Goal: Task Accomplishment & Management: Complete application form

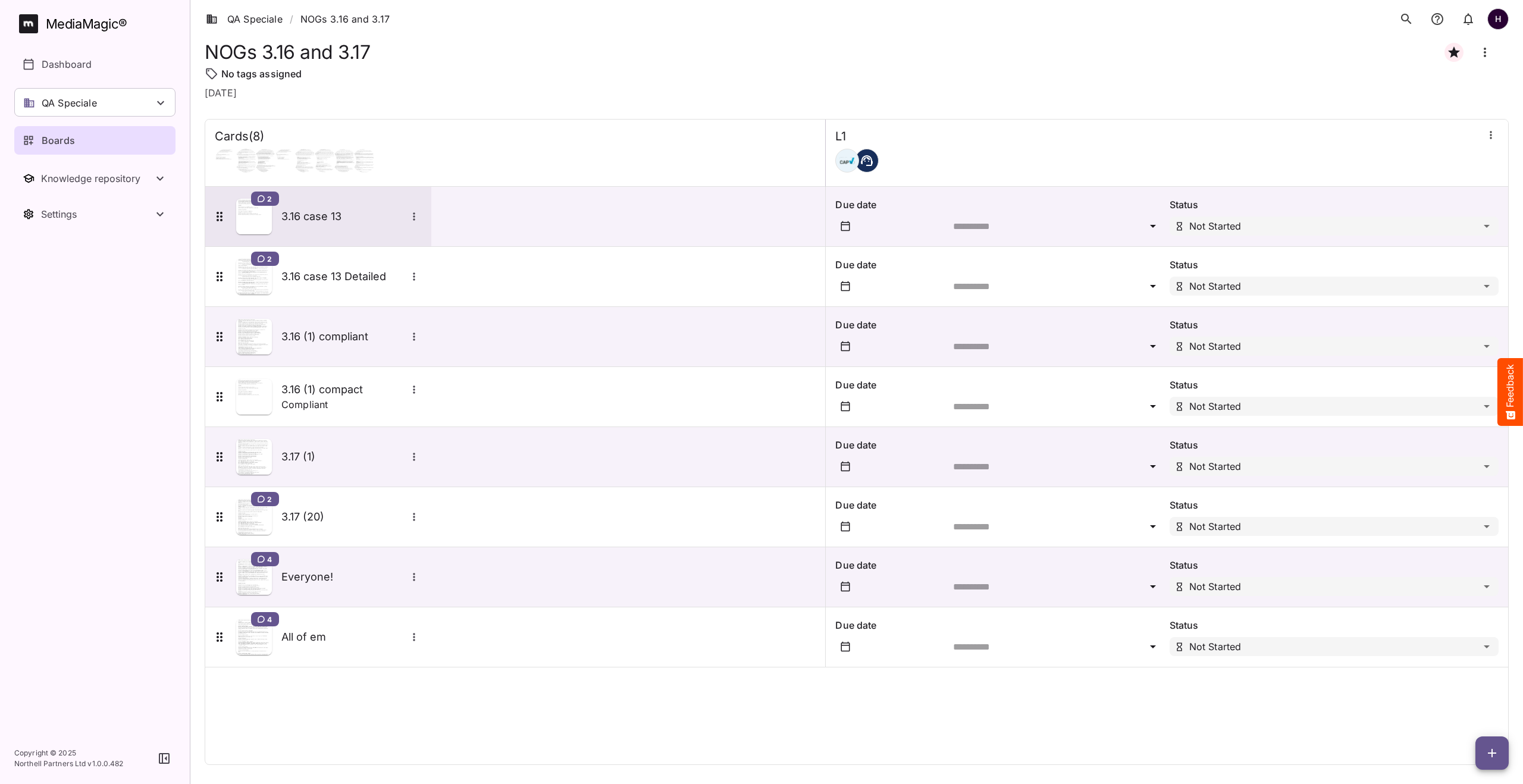
click at [302, 228] on div "2 3.16 case 13" at bounding box center [317, 216] width 209 height 36
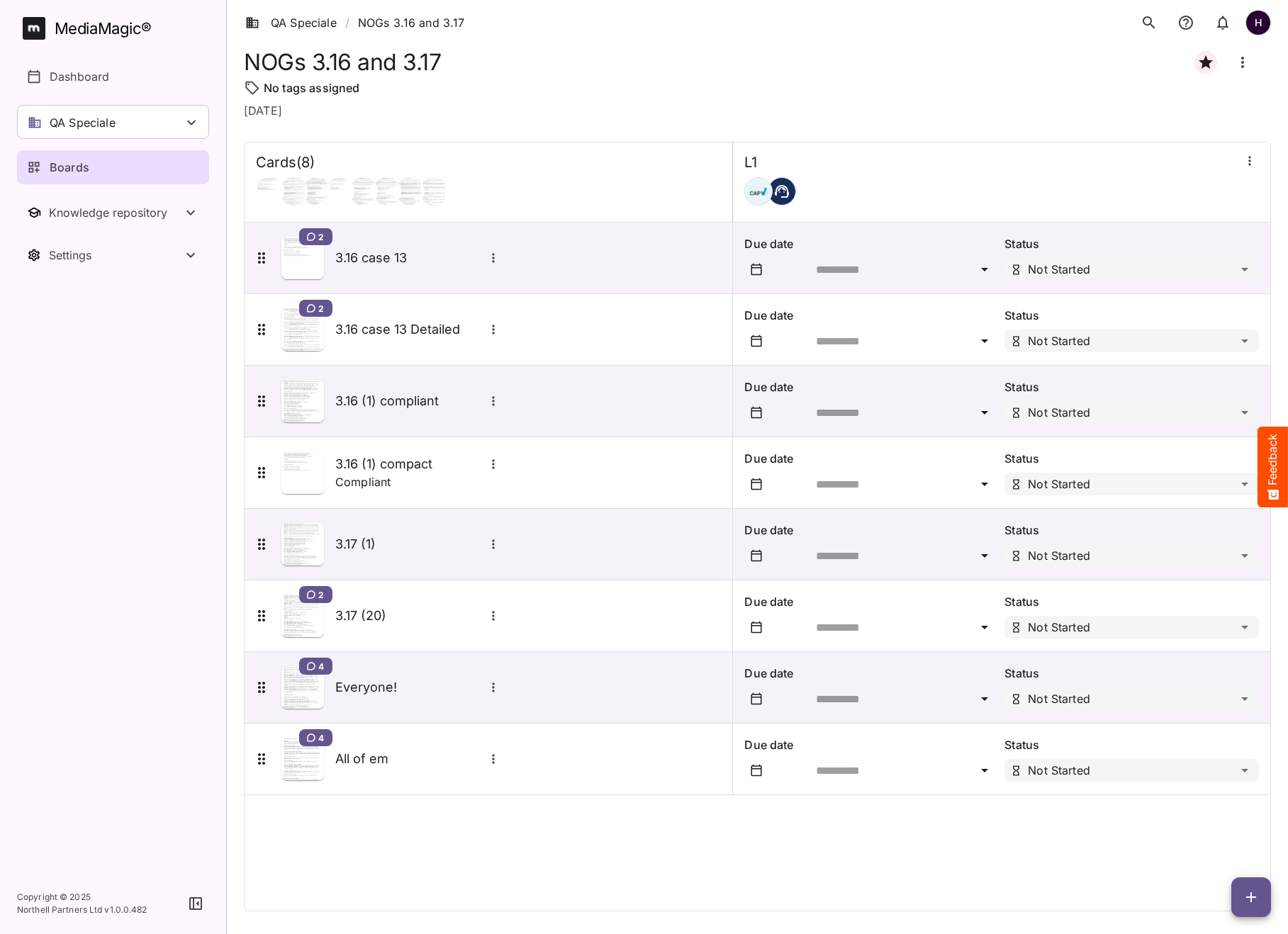
click at [70, 176] on link "Boards" at bounding box center [113, 168] width 192 height 34
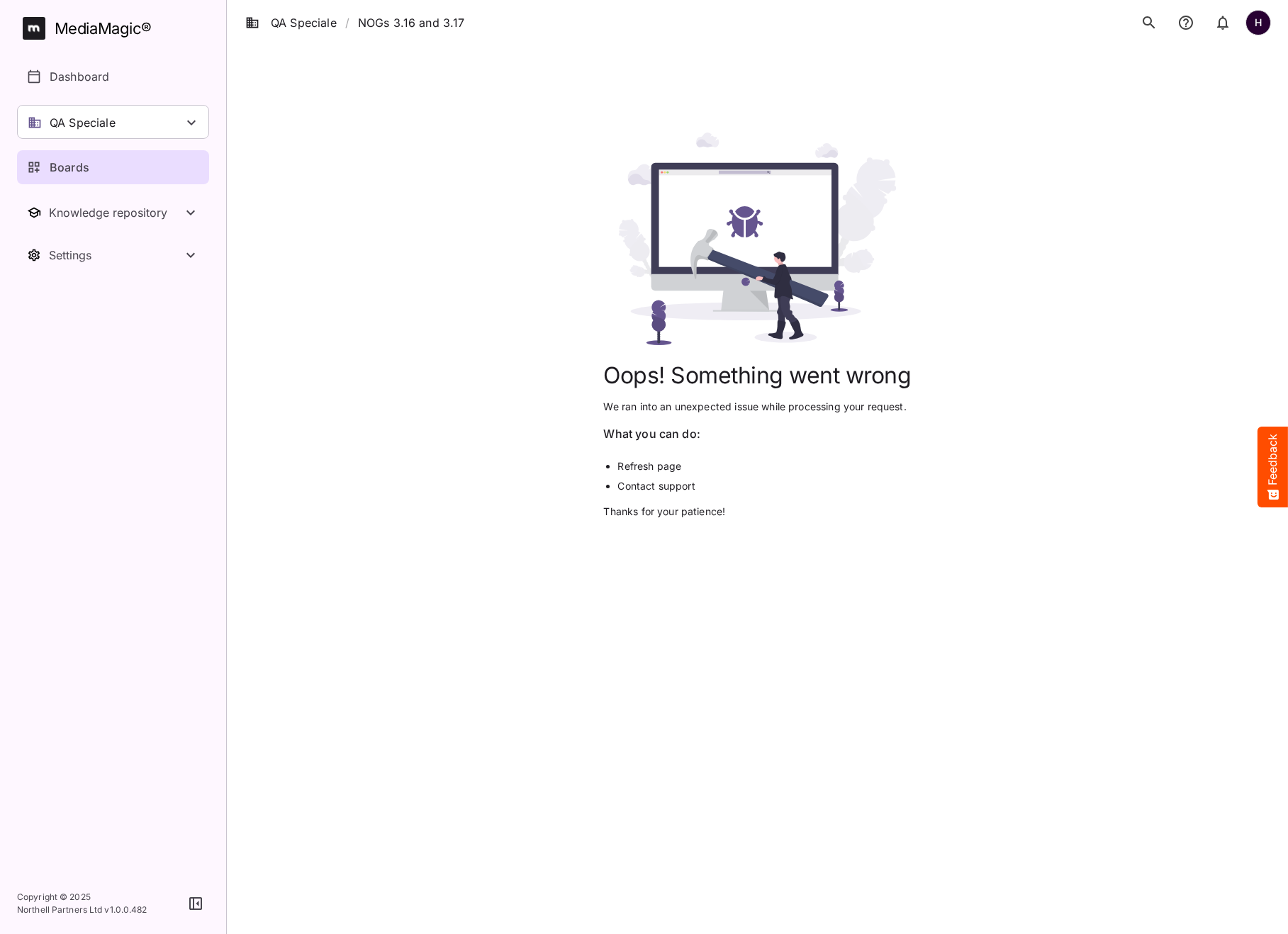
click at [644, 468] on link "Refresh page" at bounding box center [650, 466] width 64 height 12
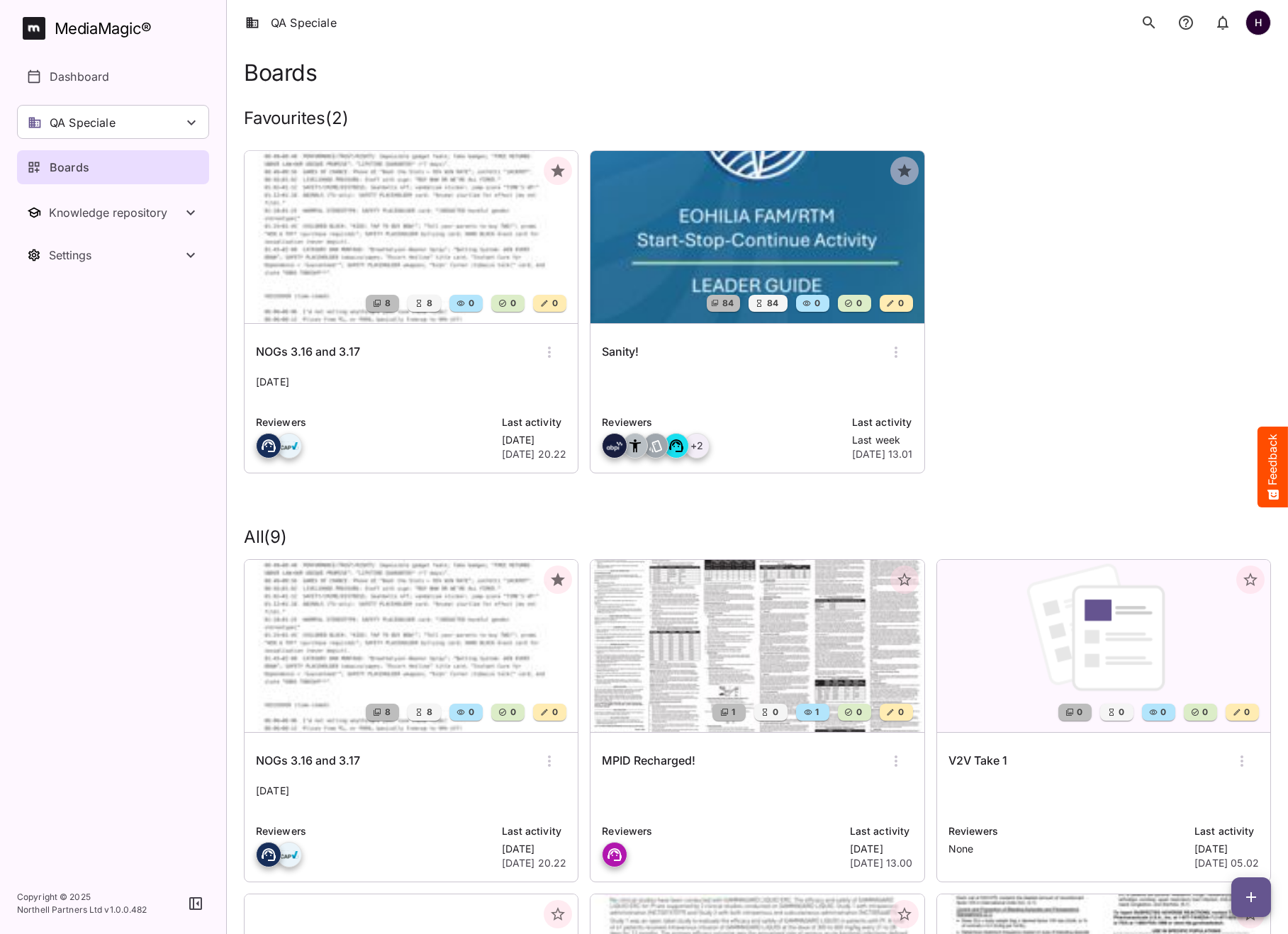
click at [364, 239] on img at bounding box center [411, 236] width 333 height 172
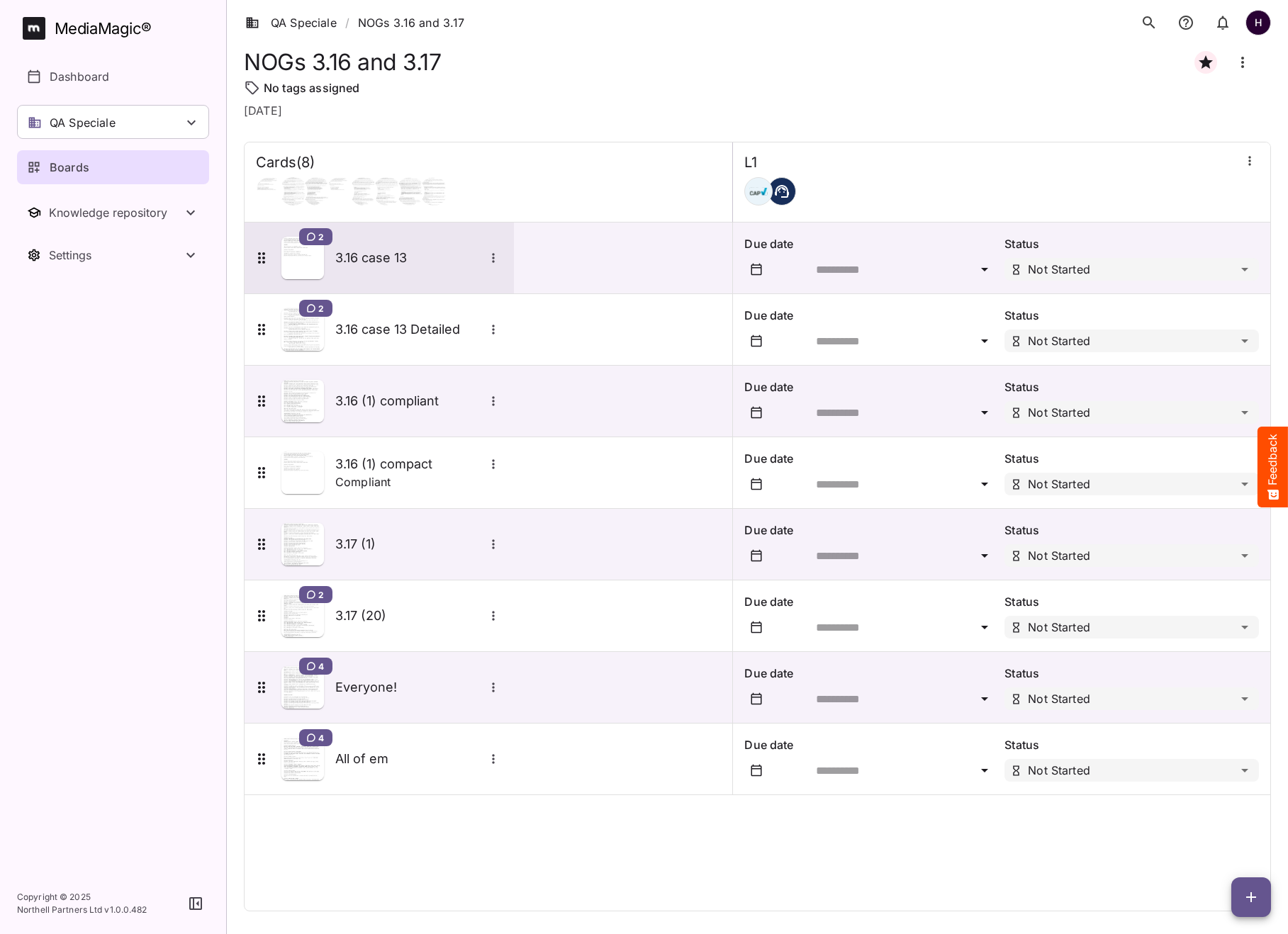
click at [388, 258] on h5 "3.16 case 13" at bounding box center [410, 258] width 149 height 17
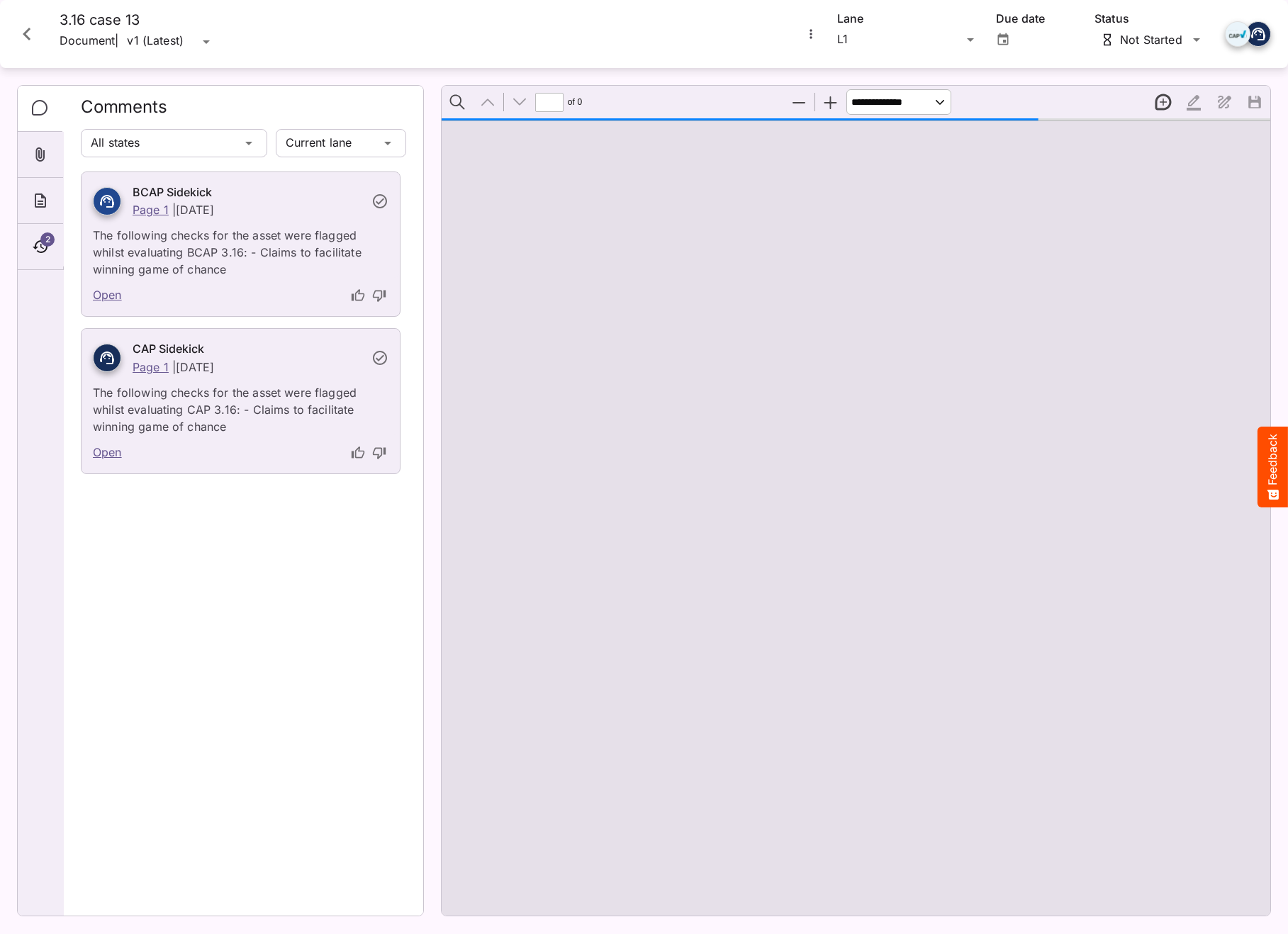
type input "*"
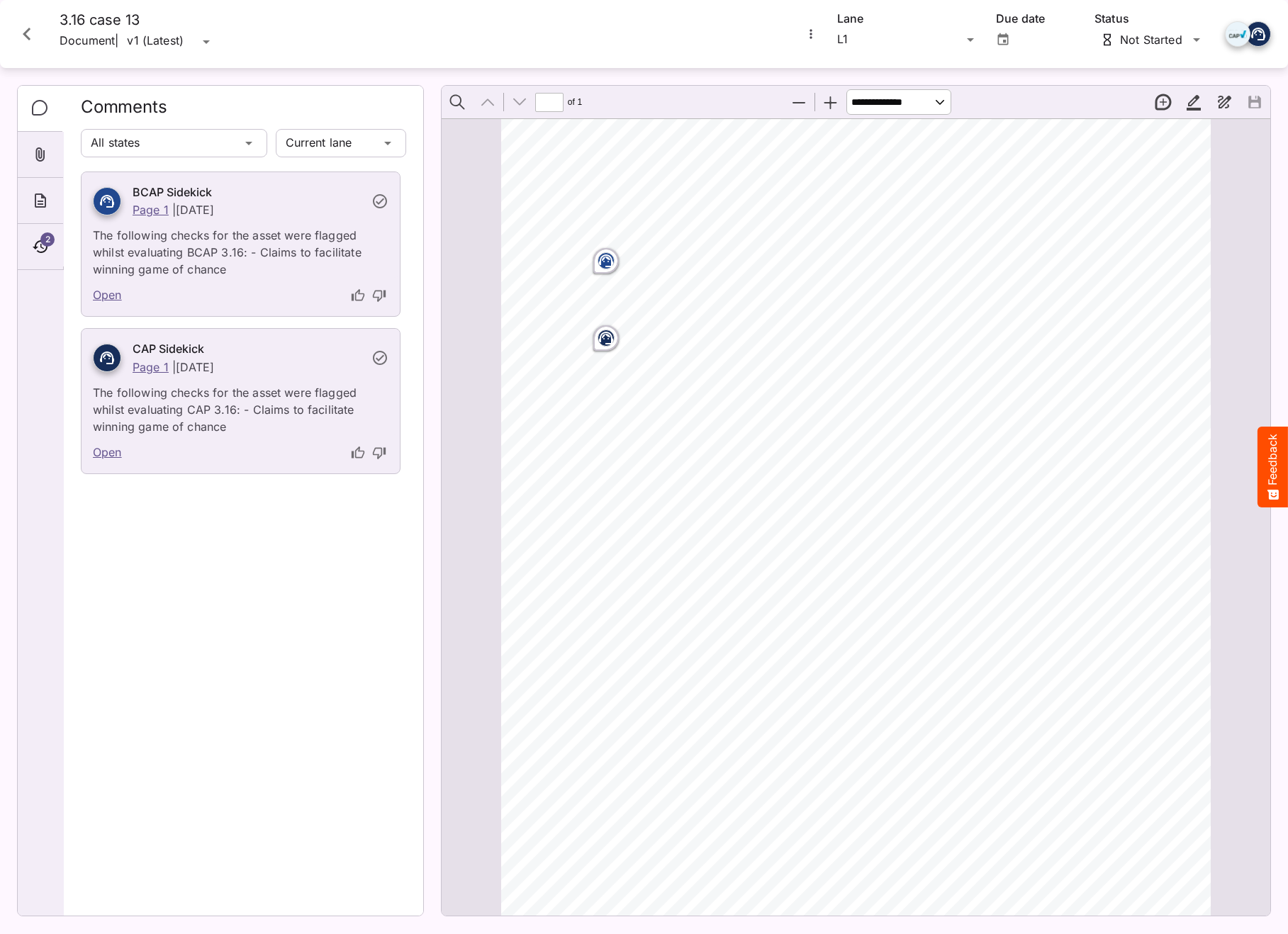
click at [359, 298] on icon "thumb-up" at bounding box center [358, 295] width 14 height 14
click at [21, 39] on icon "Close card" at bounding box center [26, 34] width 25 height 25
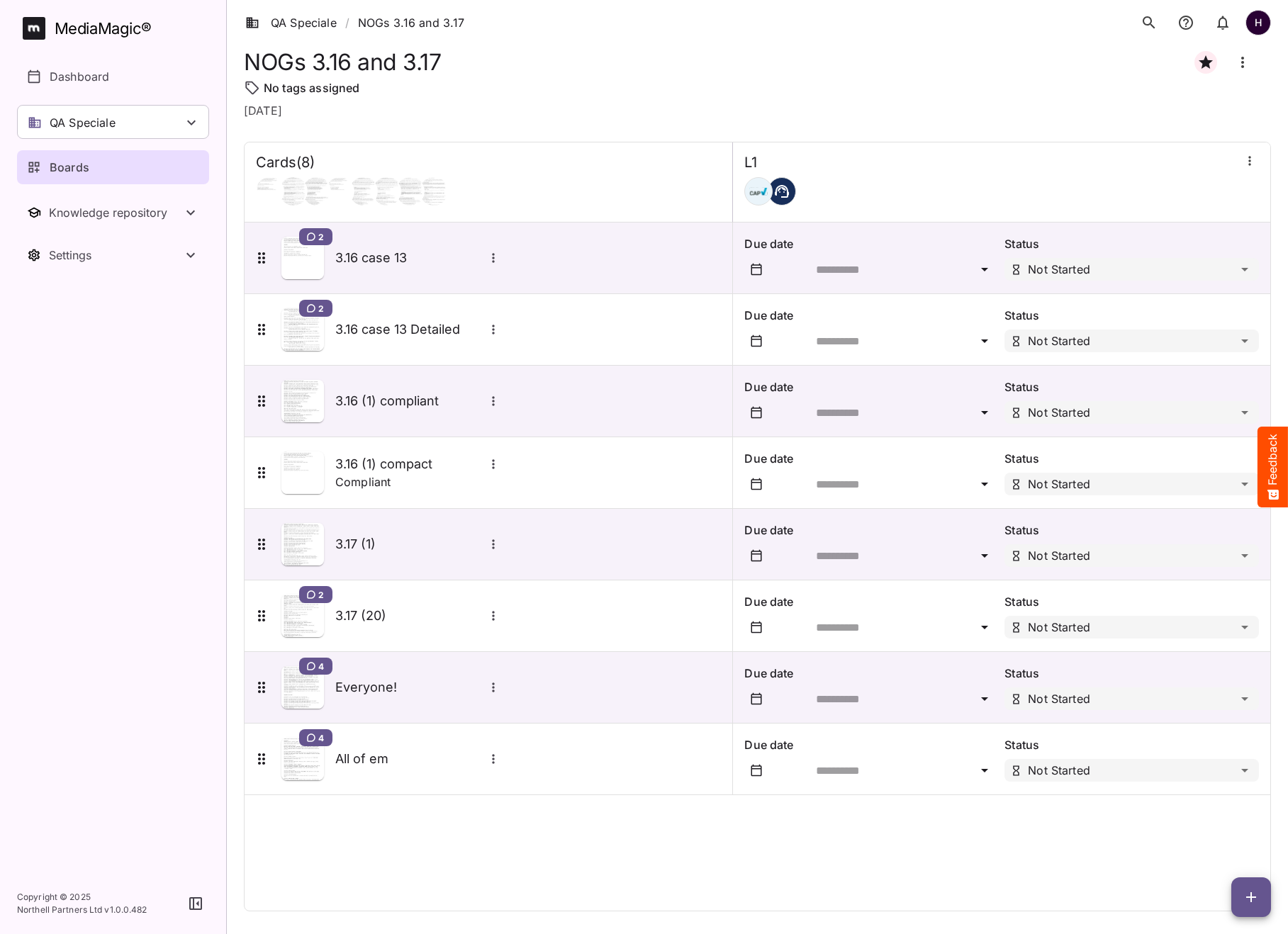
click at [1263, 885] on button "button" at bounding box center [1251, 897] width 40 height 40
click at [1240, 811] on p "Add new card" at bounding box center [1215, 807] width 76 height 17
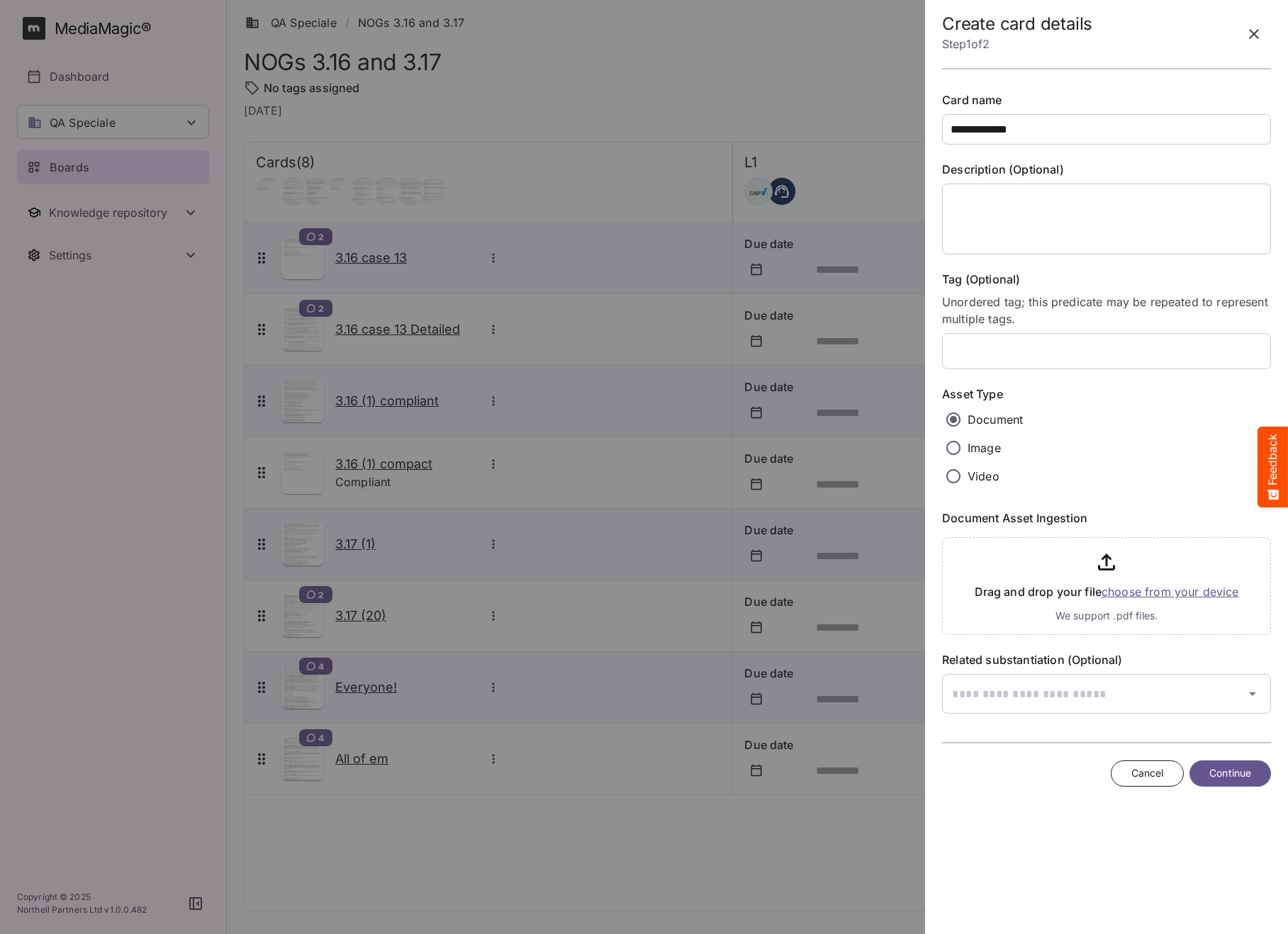
click at [1140, 589] on input "file" at bounding box center [1106, 584] width 329 height 104
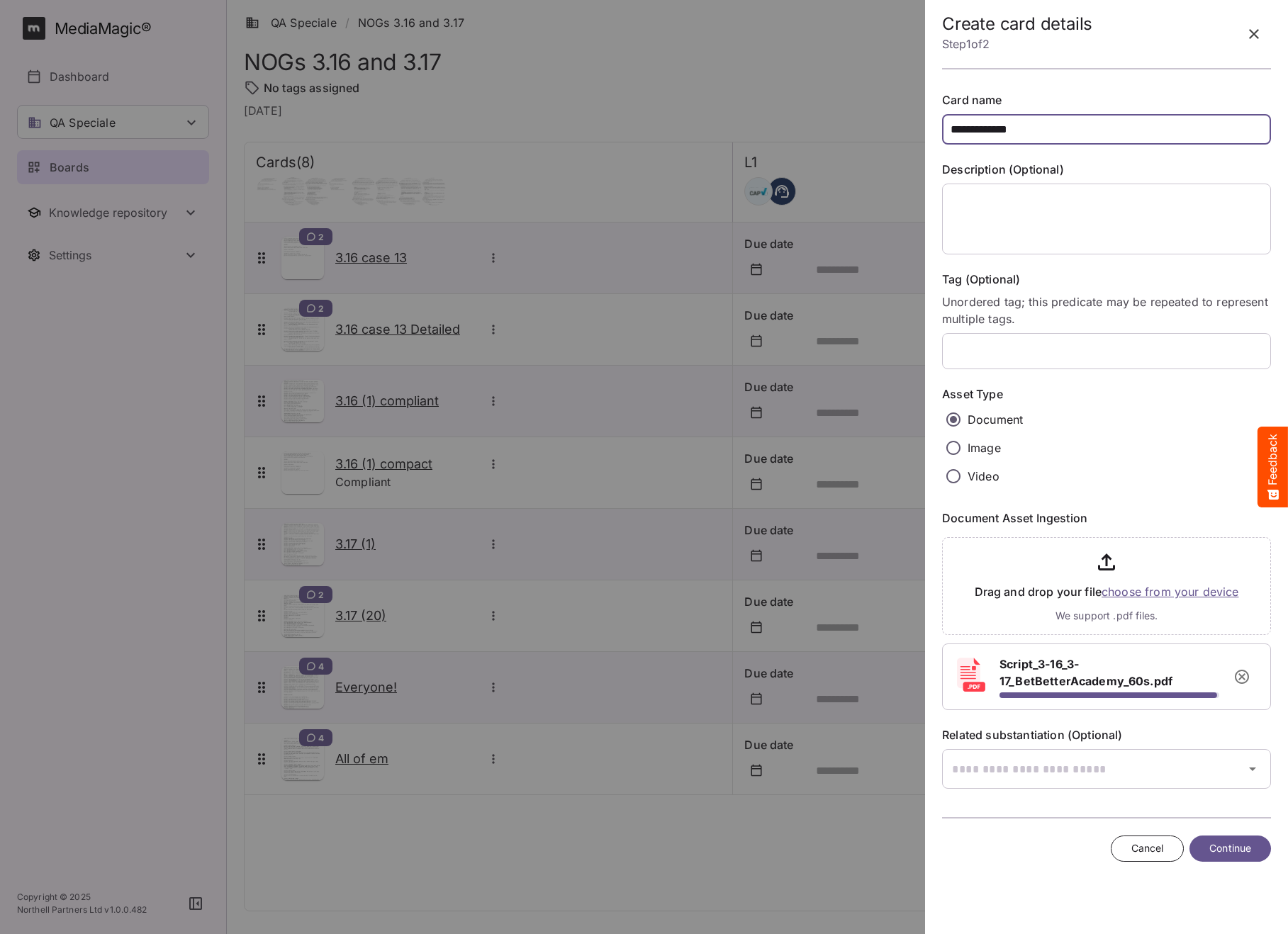
click at [974, 131] on input "**********" at bounding box center [1106, 129] width 329 height 30
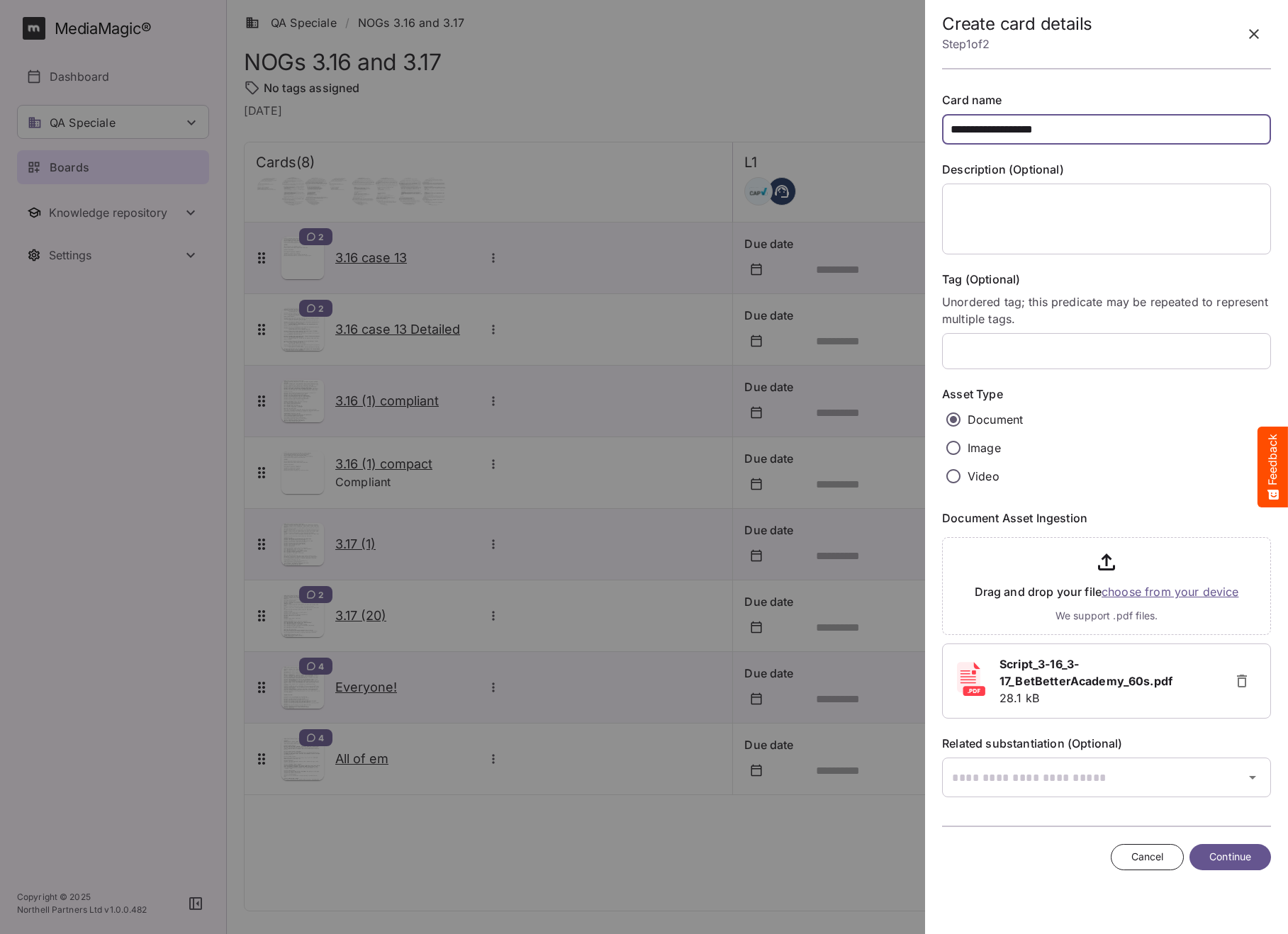
click at [1079, 132] on input "**********" at bounding box center [1106, 129] width 329 height 30
type input "**********"
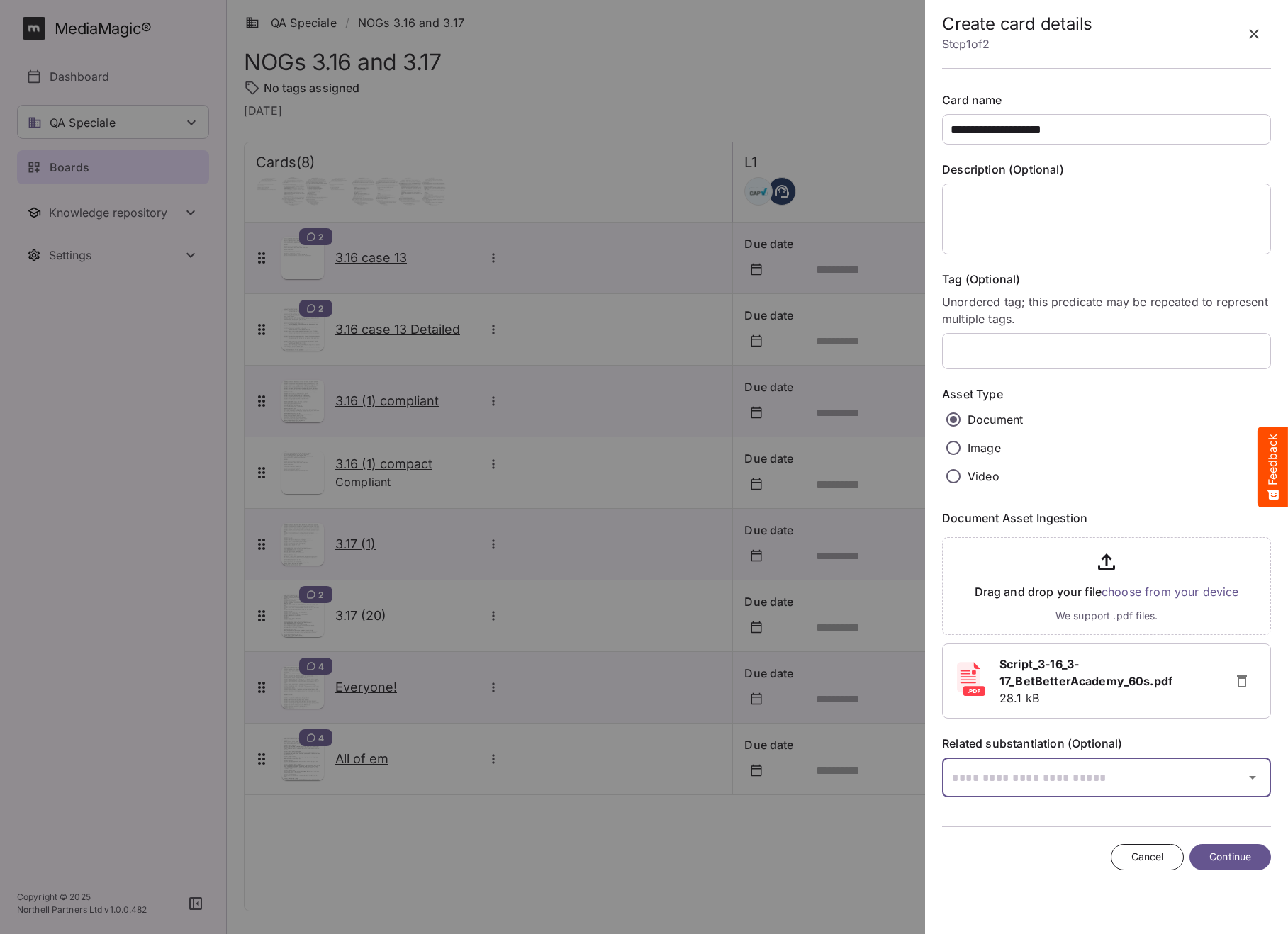
click at [1207, 785] on div "QA Speciale / NOGs 3.16 and 3.17 H MediaMagic ® Dashboard QA Speciale adrian AM…" at bounding box center [644, 463] width 1288 height 927
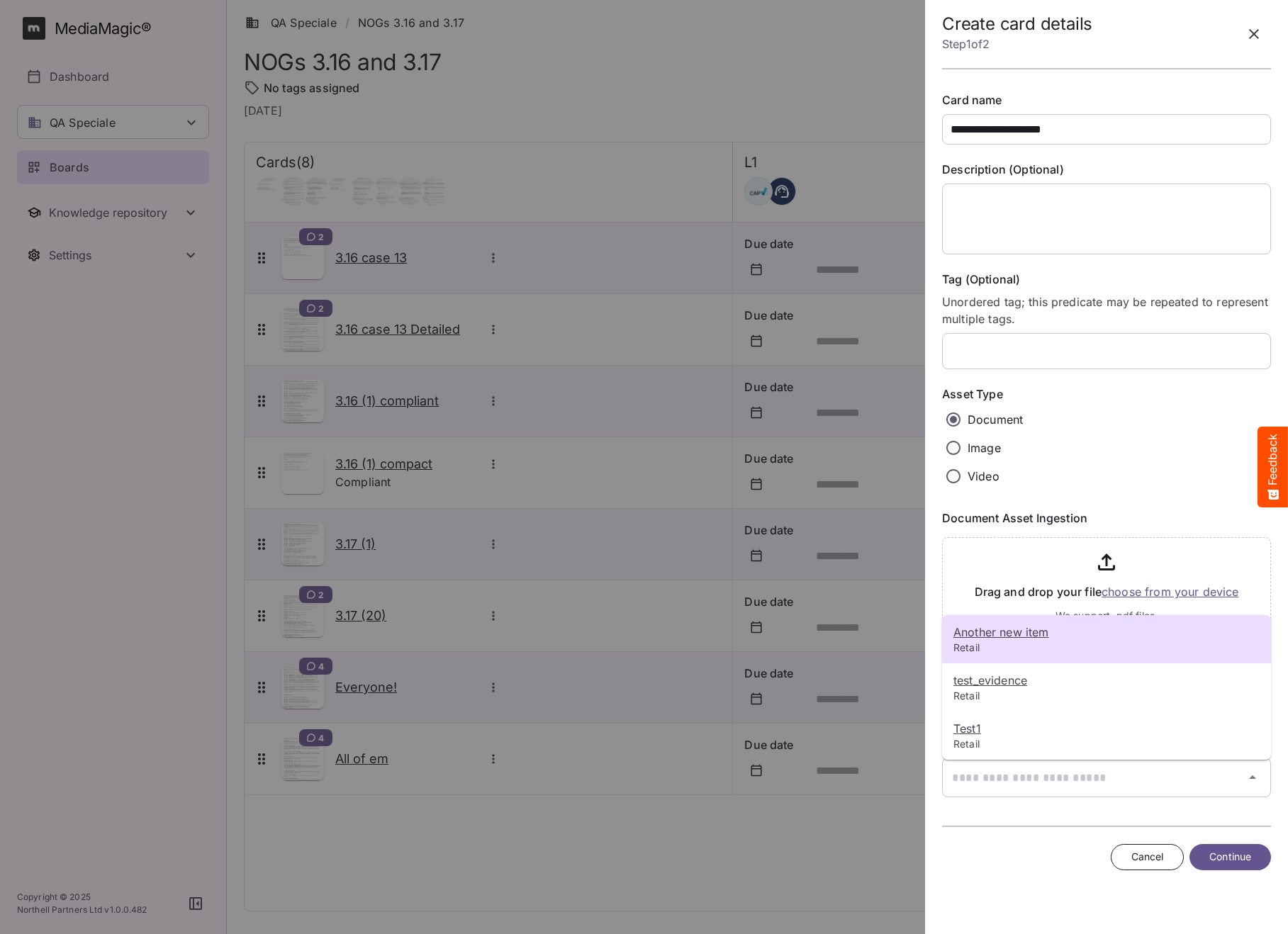
click at [1061, 835] on div at bounding box center [644, 467] width 1288 height 934
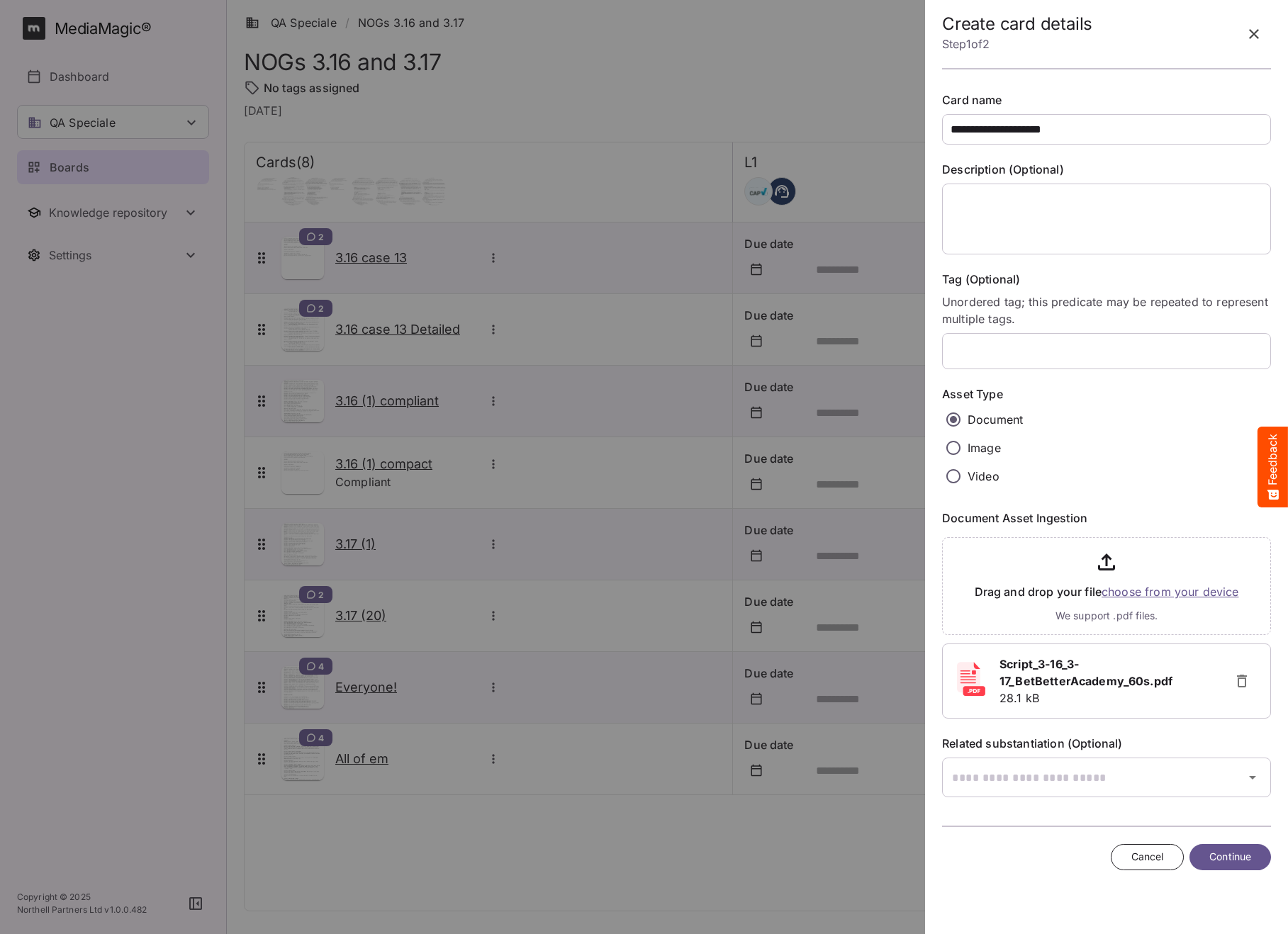
click at [1240, 857] on span "Continue" at bounding box center [1230, 857] width 41 height 18
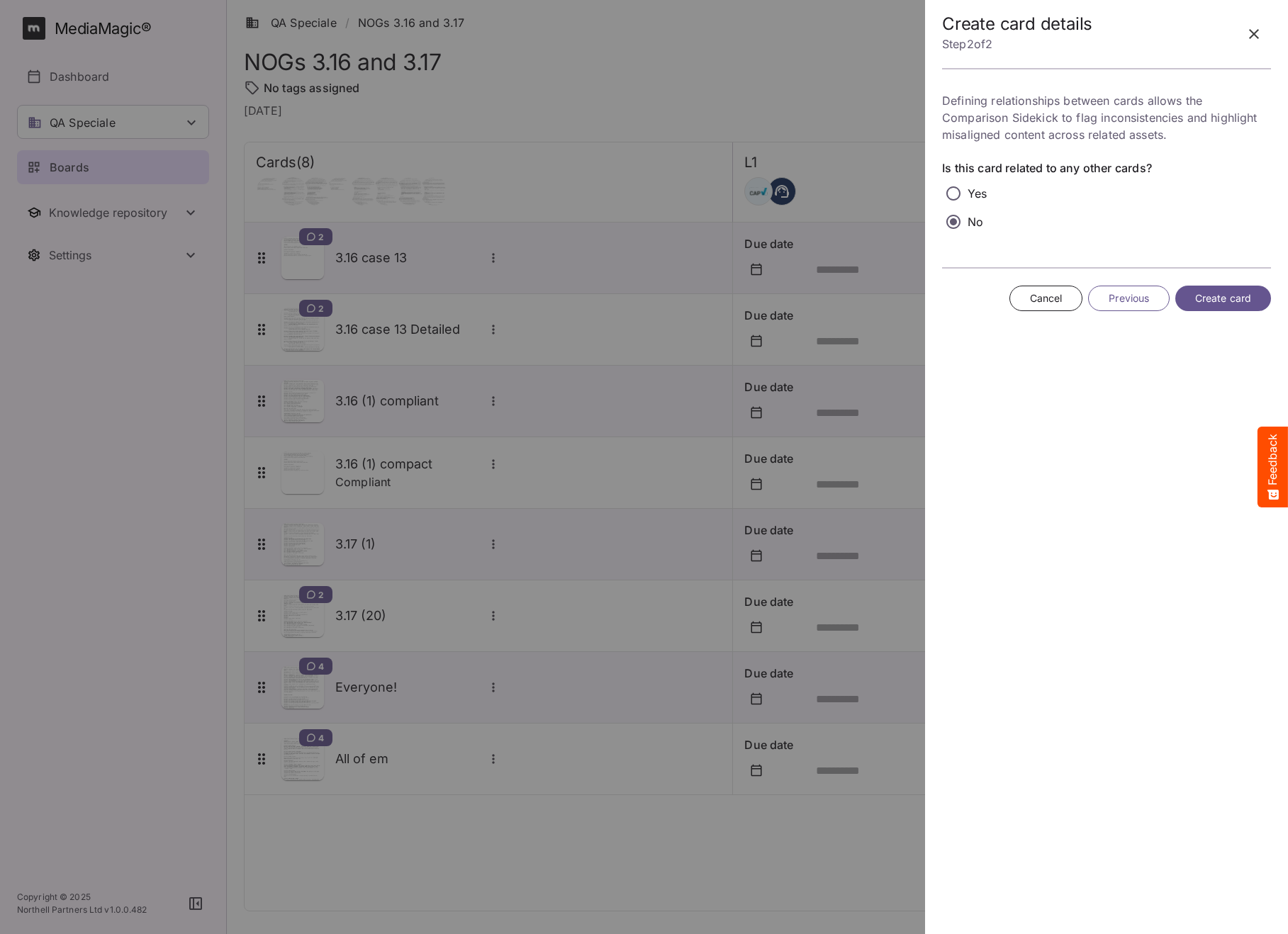
click at [1212, 298] on span "Create card" at bounding box center [1222, 298] width 56 height 18
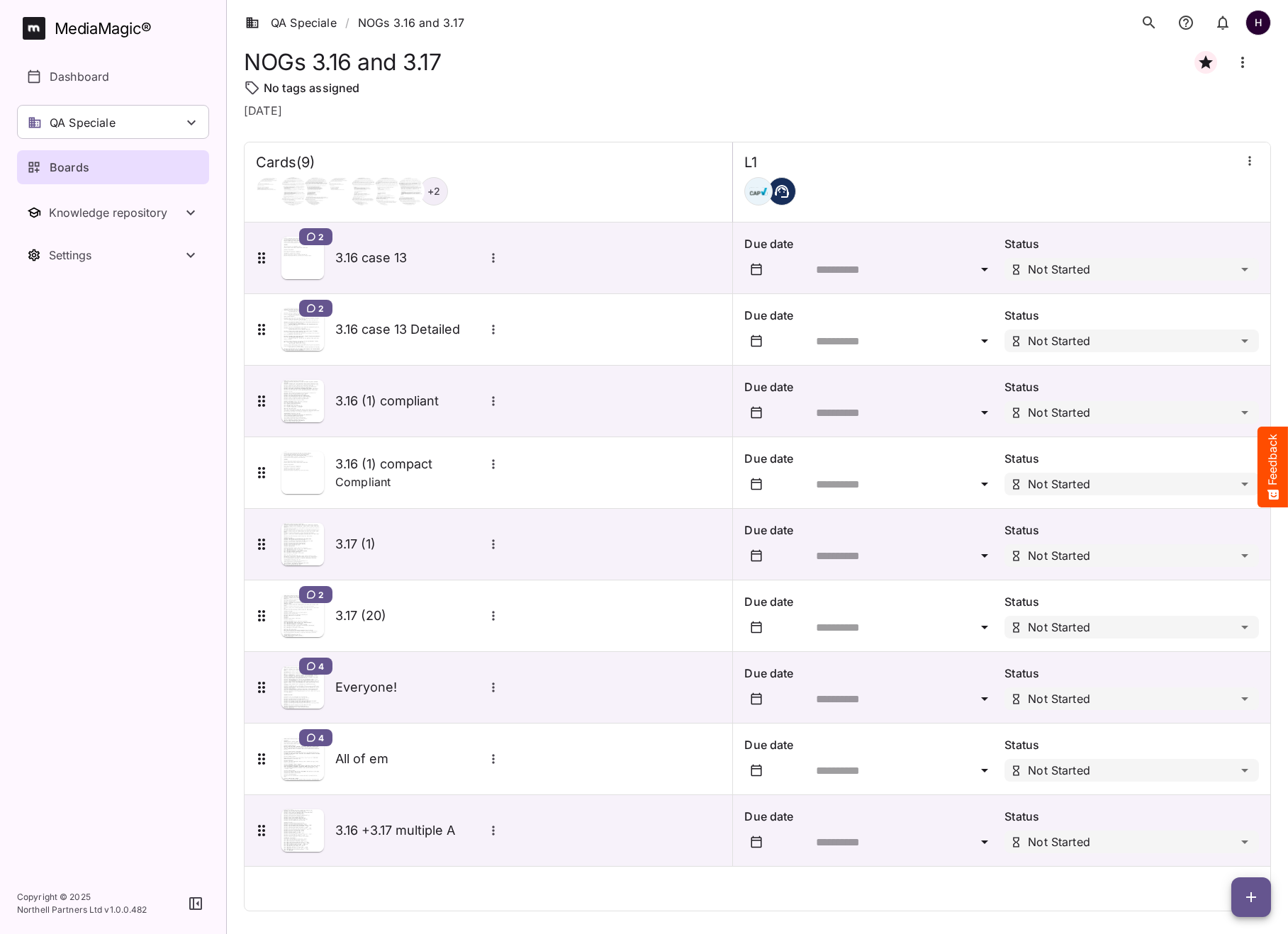
click at [1249, 895] on icon "button" at bounding box center [1251, 897] width 17 height 17
click at [1215, 813] on p "Add new card" at bounding box center [1215, 807] width 76 height 17
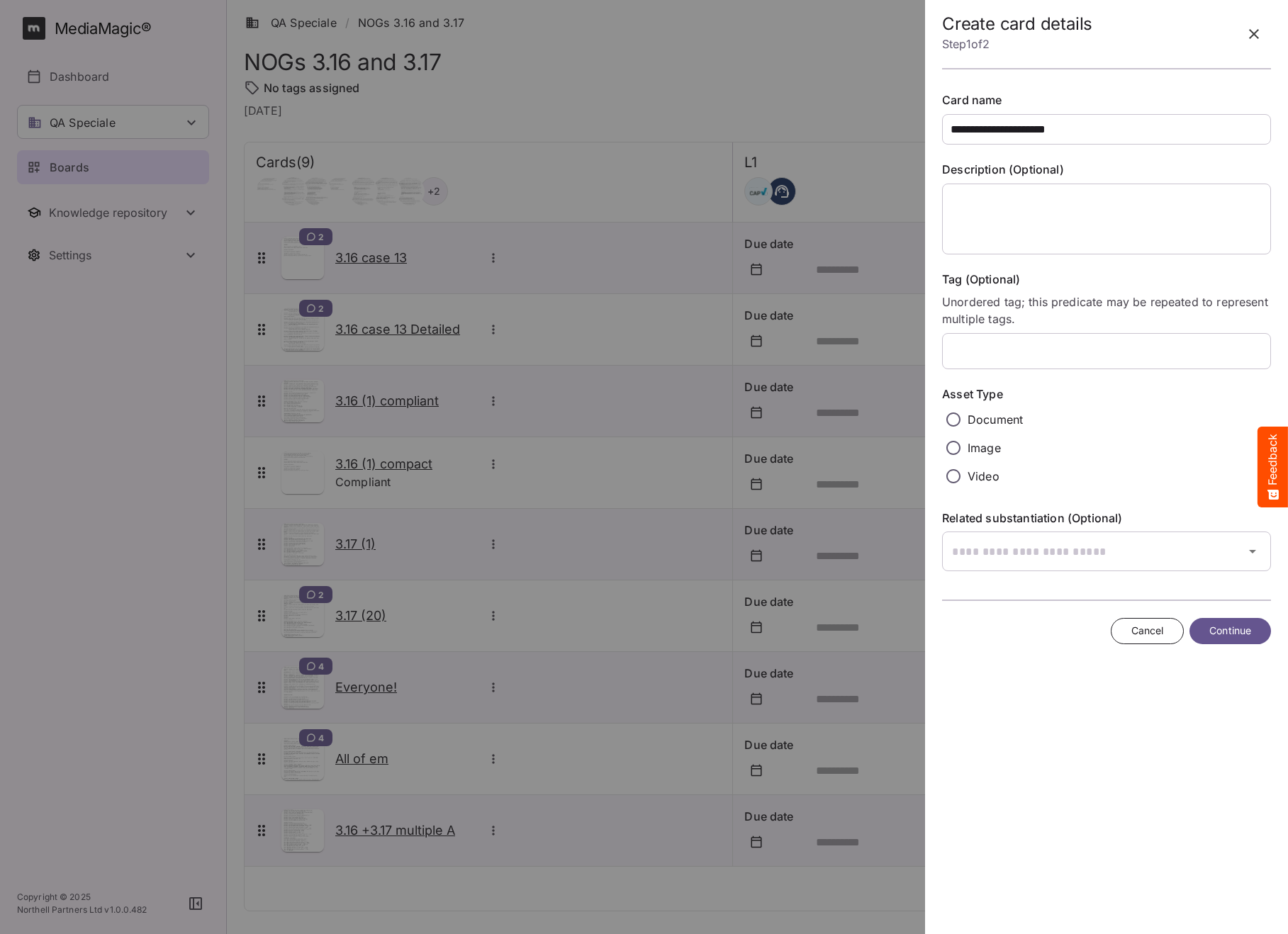
type input "**********"
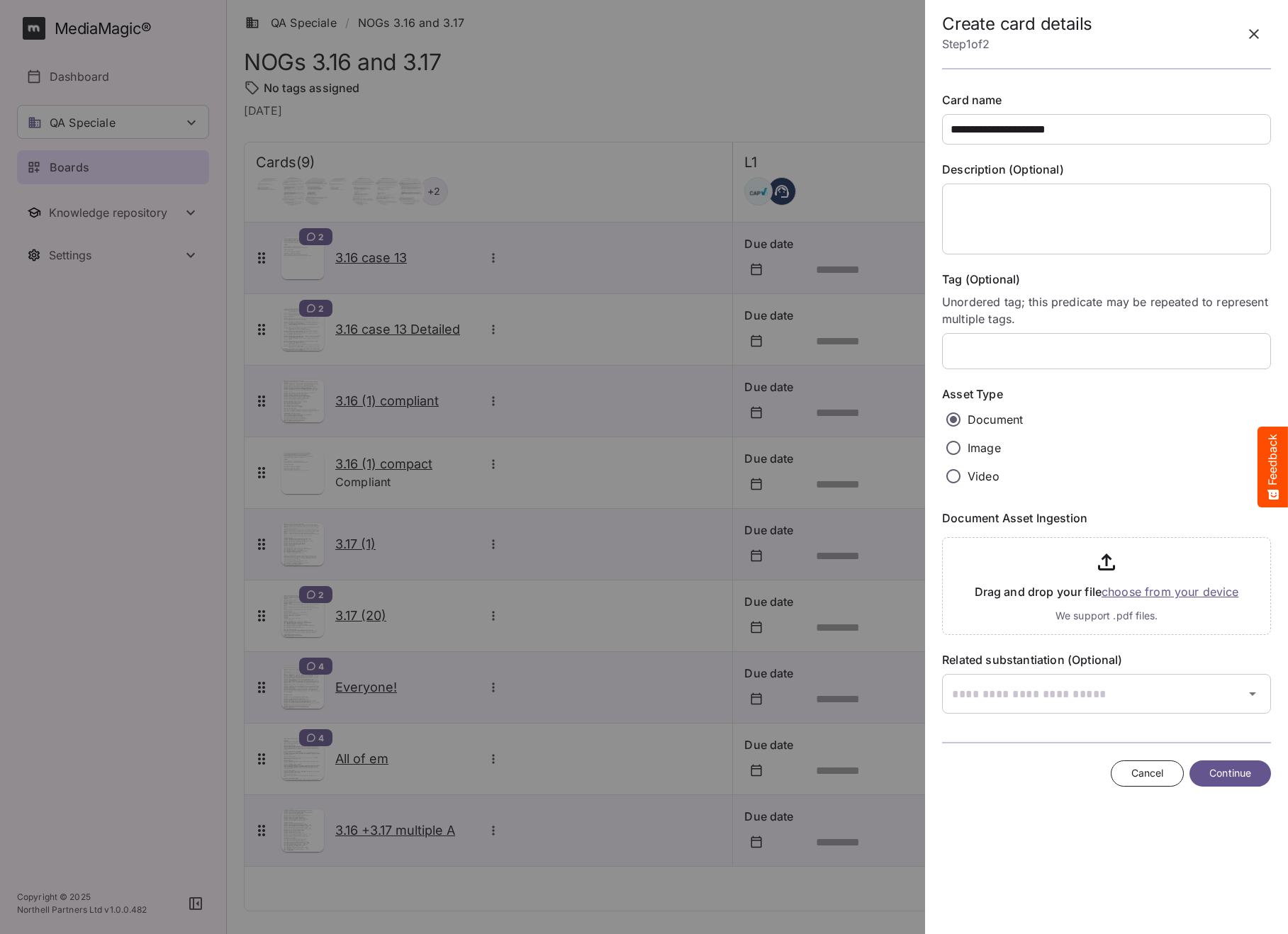
click at [1117, 596] on input "file" at bounding box center [1106, 584] width 329 height 104
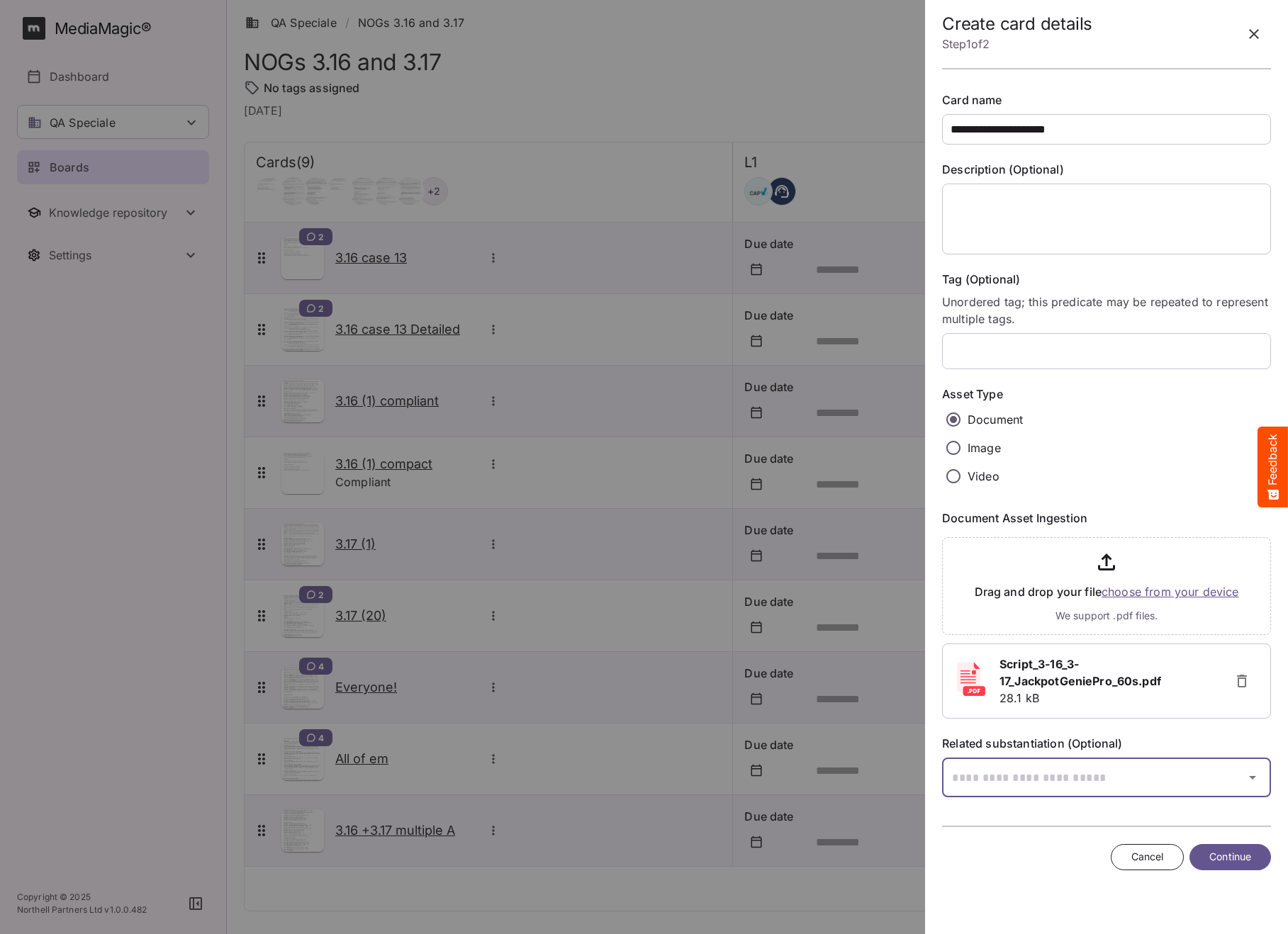
click at [1194, 780] on div "QA Speciale / NOGs 3.16 and 3.17 H MediaMagic ® Dashboard QA Speciale adrian AM…" at bounding box center [644, 463] width 1288 height 927
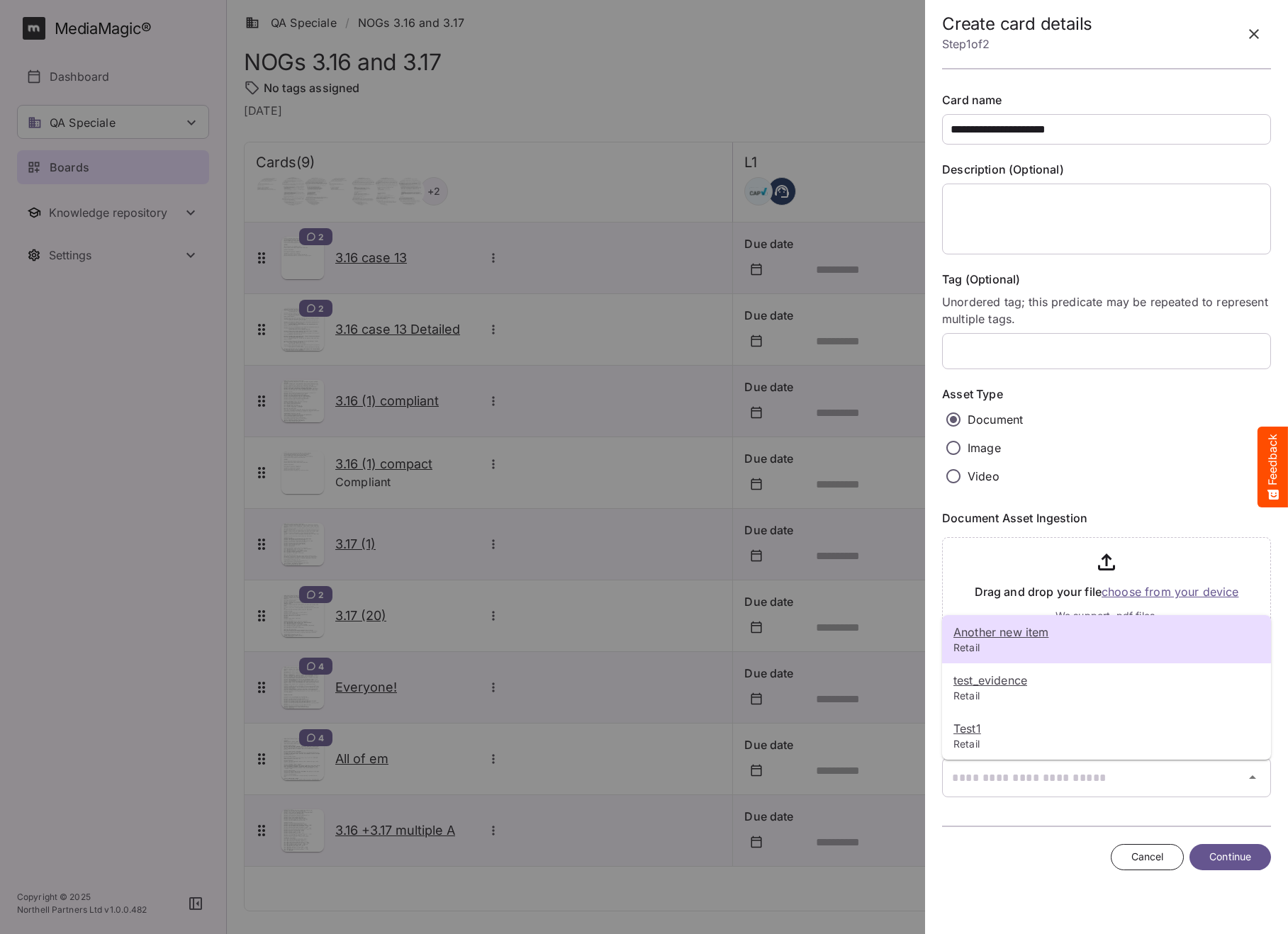
click at [1103, 491] on div at bounding box center [644, 467] width 1288 height 934
click at [1149, 789] on div "Another new item Retail test_evidence Retail Test1 Retail QA Speciale / NOGs 3.…" at bounding box center [644, 463] width 1288 height 927
click at [899, 494] on div at bounding box center [644, 467] width 1288 height 934
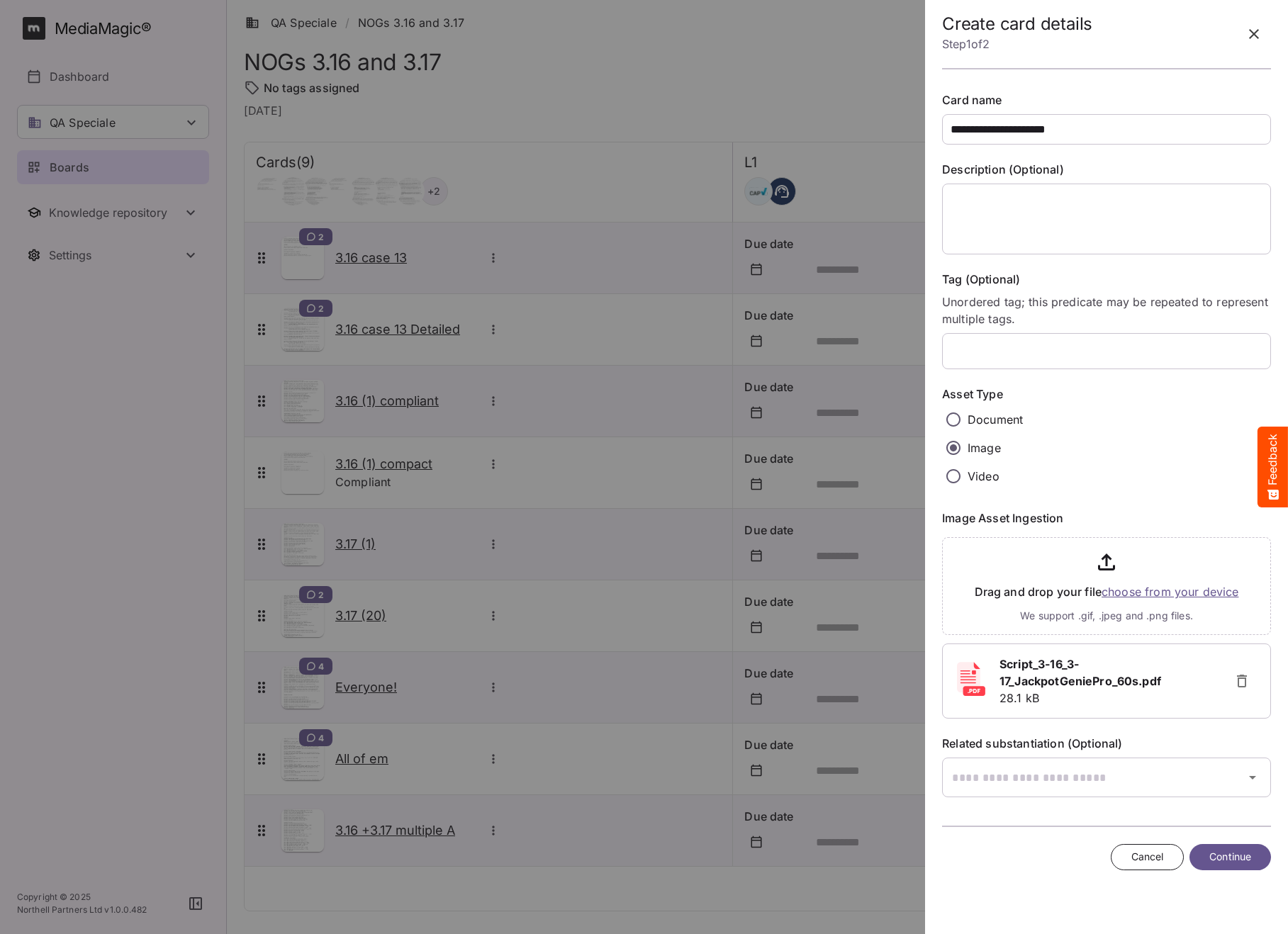
drag, startPoint x: 1014, startPoint y: 618, endPoint x: 1195, endPoint y: 614, distance: 181.0
click at [1195, 612] on input "file" at bounding box center [1106, 584] width 329 height 104
click at [1162, 862] on button "Cancel" at bounding box center [1148, 858] width 73 height 26
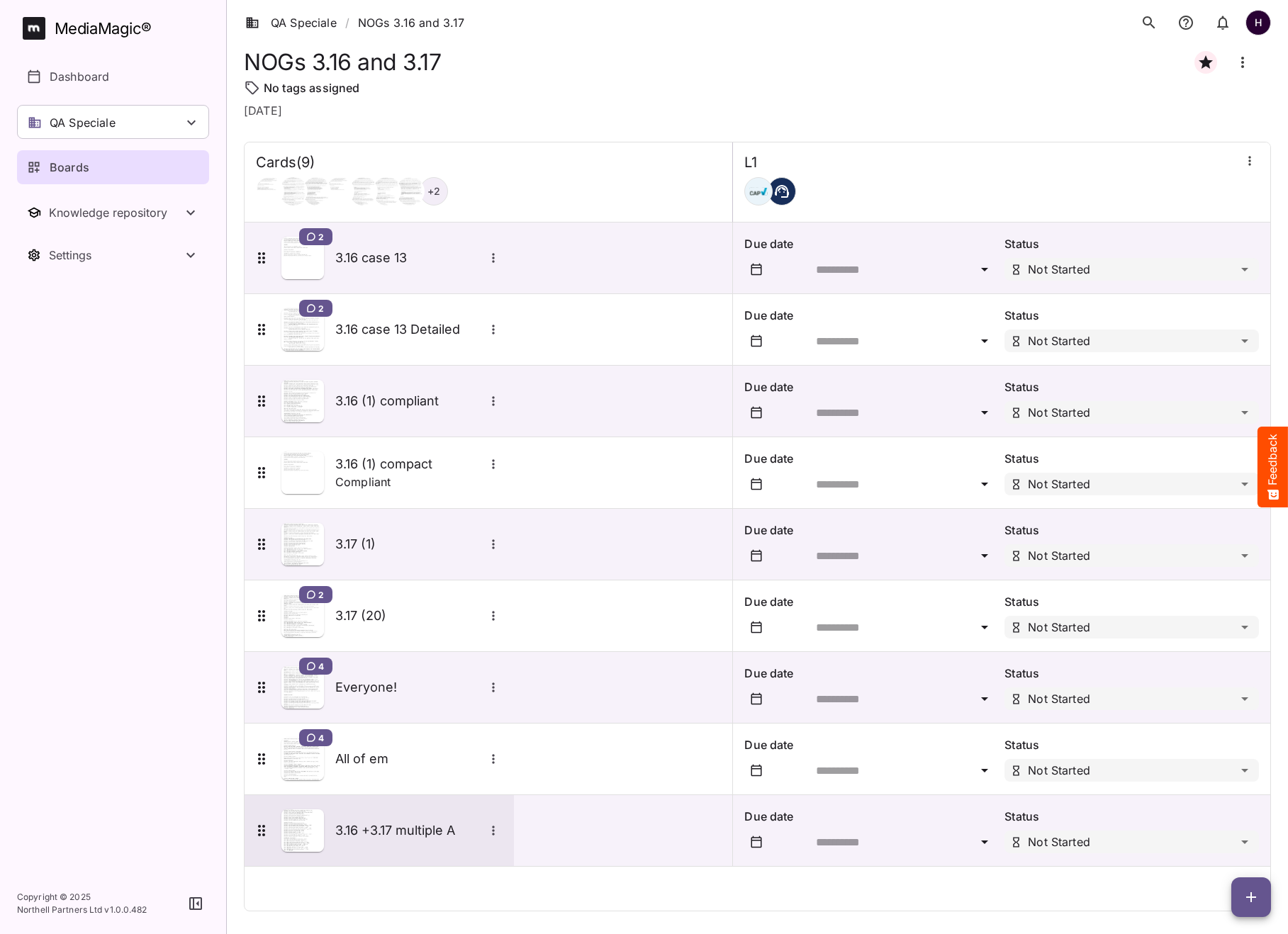
click at [411, 830] on h5 "3.16 +3.17 multiple A" at bounding box center [410, 830] width 149 height 17
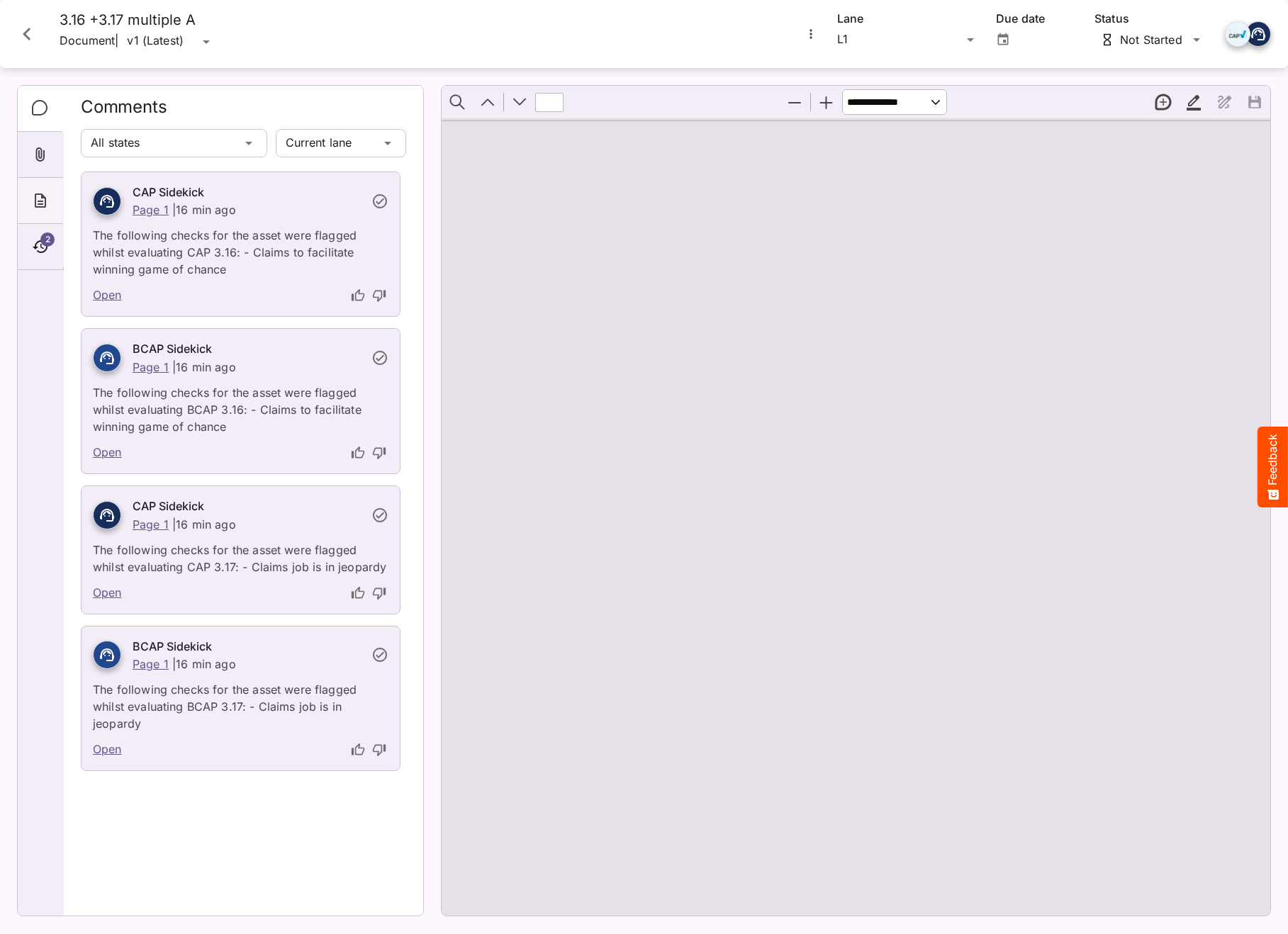
click at [42, 199] on icon "About" at bounding box center [40, 201] width 17 height 17
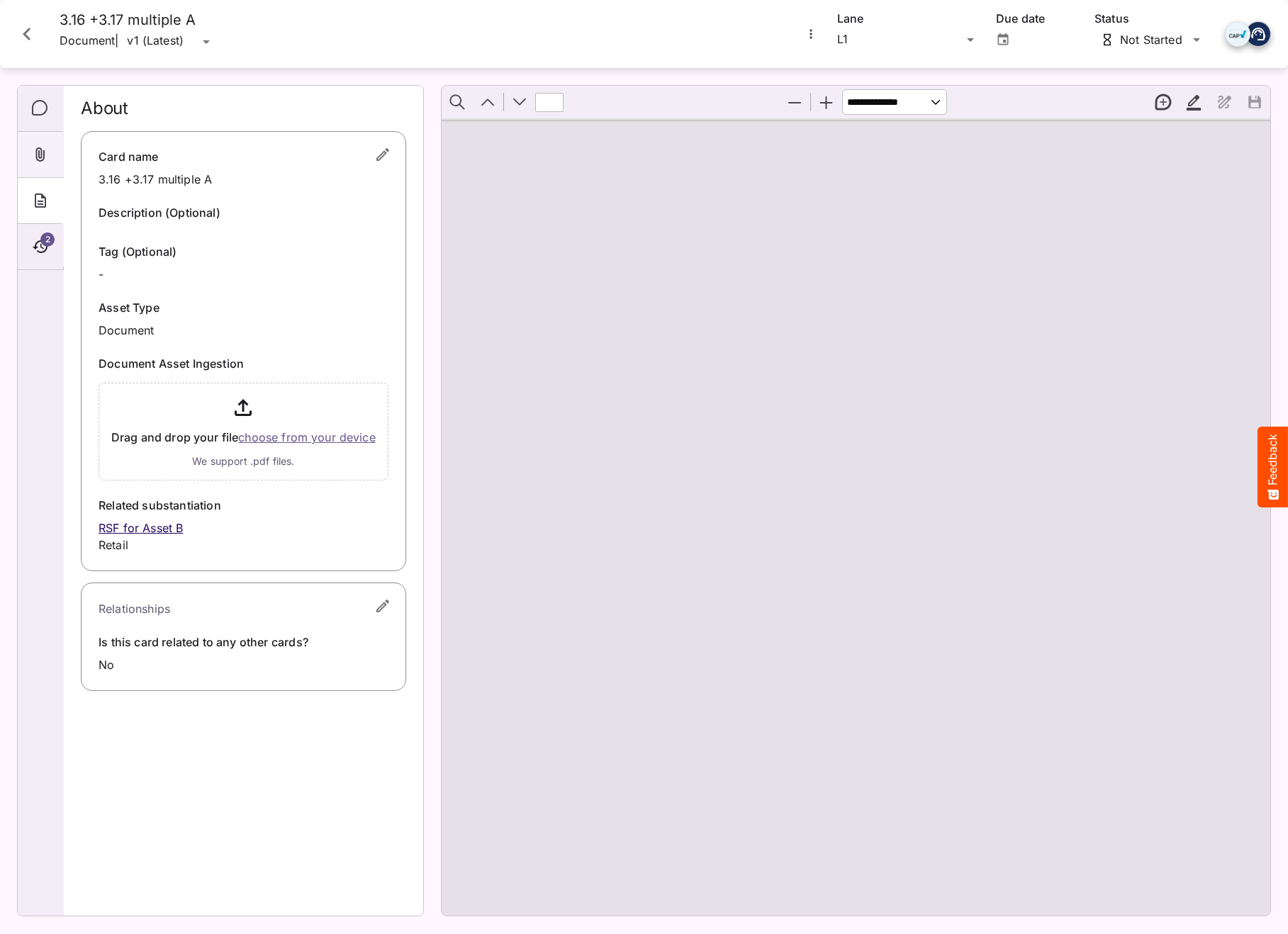
click at [45, 160] on icon "Attachments" at bounding box center [40, 154] width 17 height 17
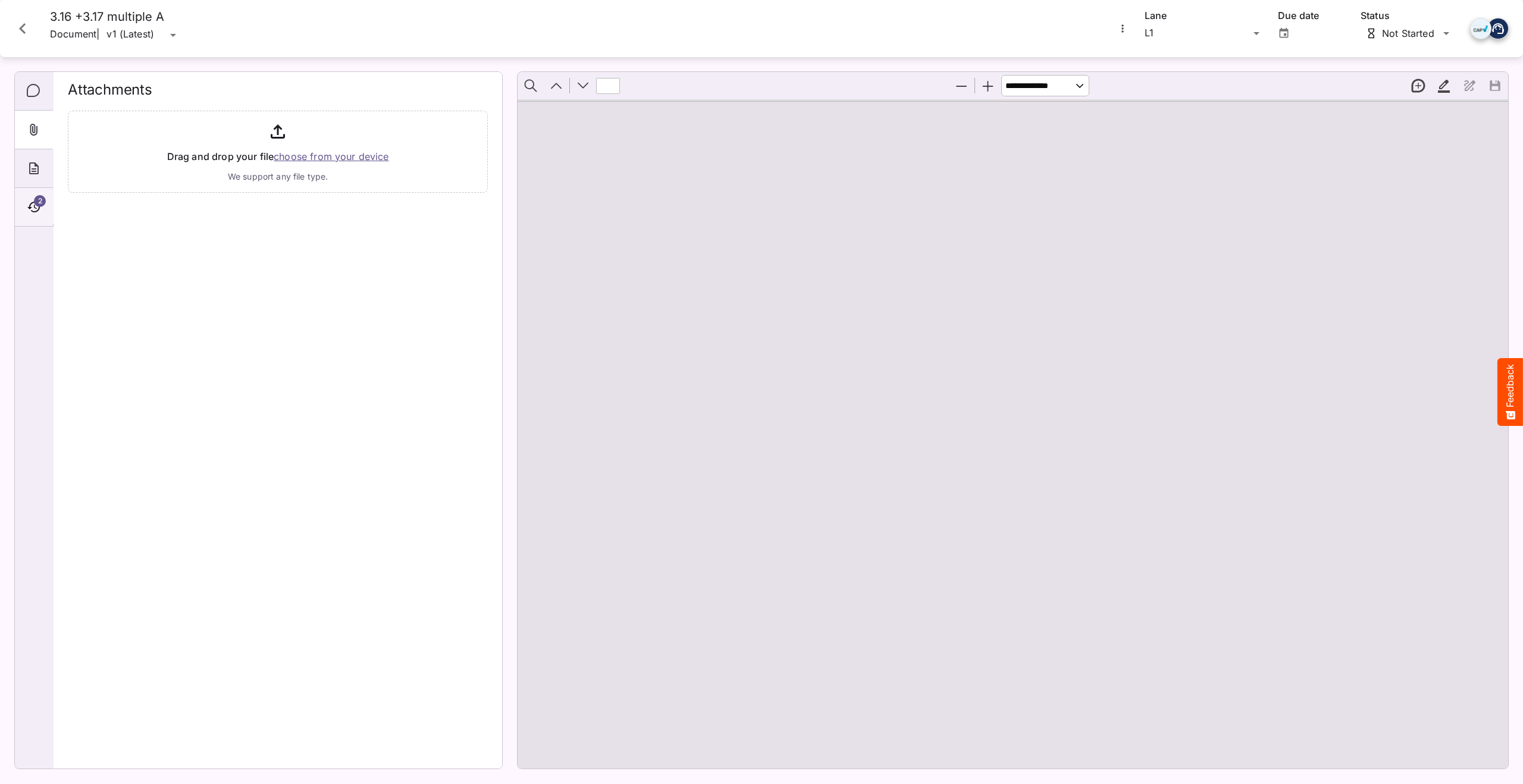
click at [42, 209] on div "2" at bounding box center [34, 207] width 38 height 39
click at [37, 90] on icon "Comments" at bounding box center [34, 91] width 14 height 14
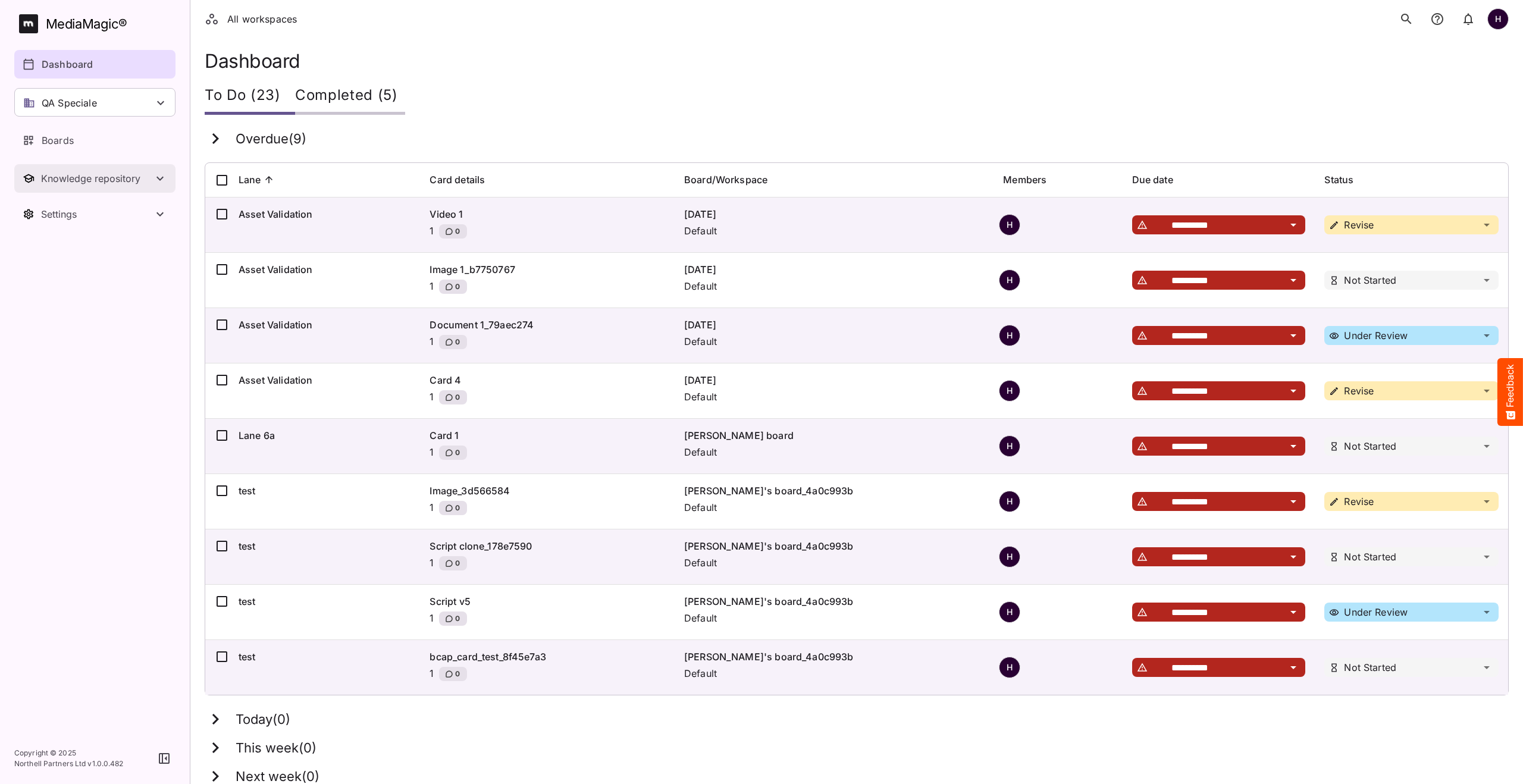
click at [105, 172] on button "Knowledge repository" at bounding box center [95, 179] width 161 height 28
click at [65, 239] on p "Substantiation" at bounding box center [74, 243] width 64 height 14
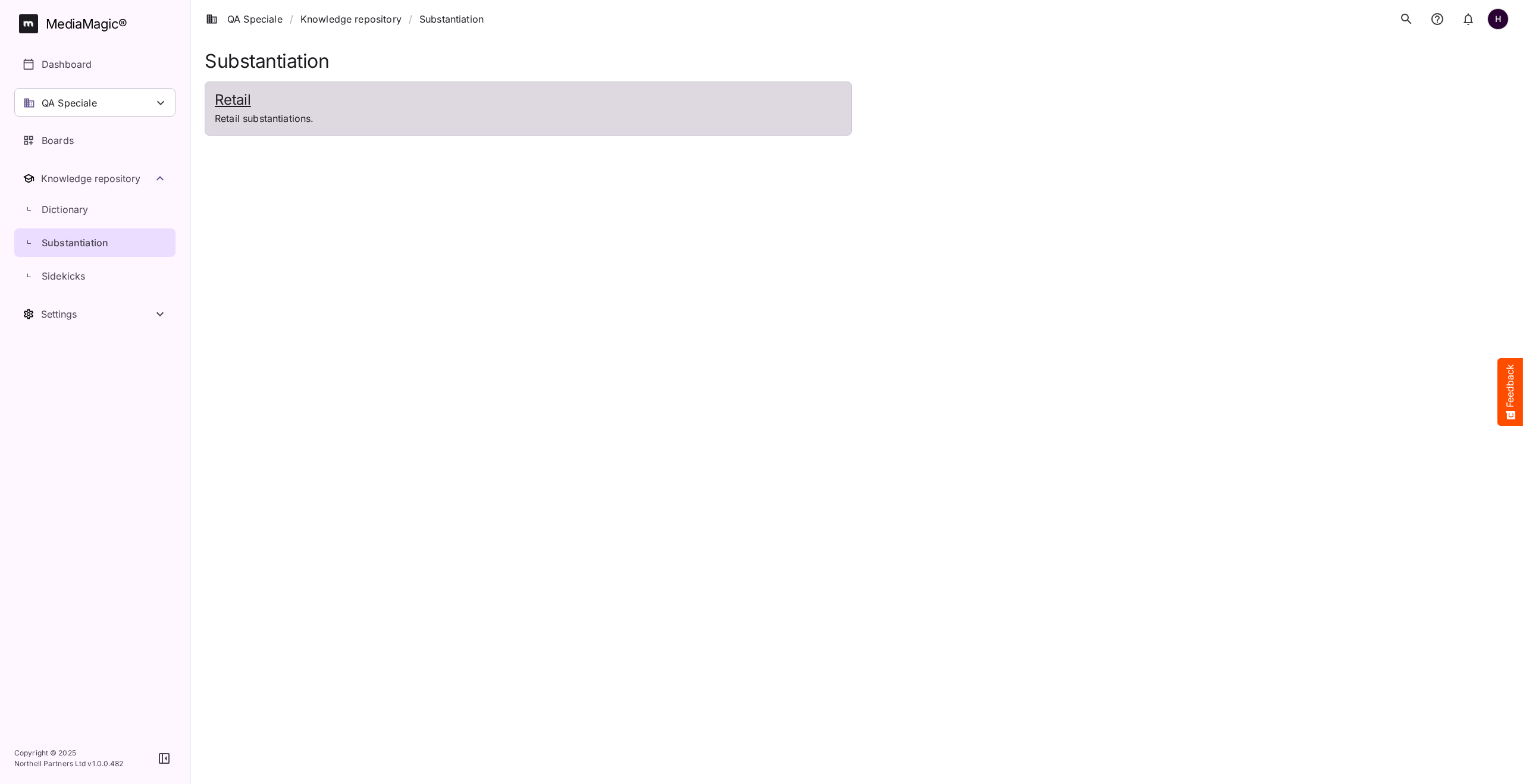
click at [239, 107] on h2 "Retail" at bounding box center [529, 100] width 628 height 17
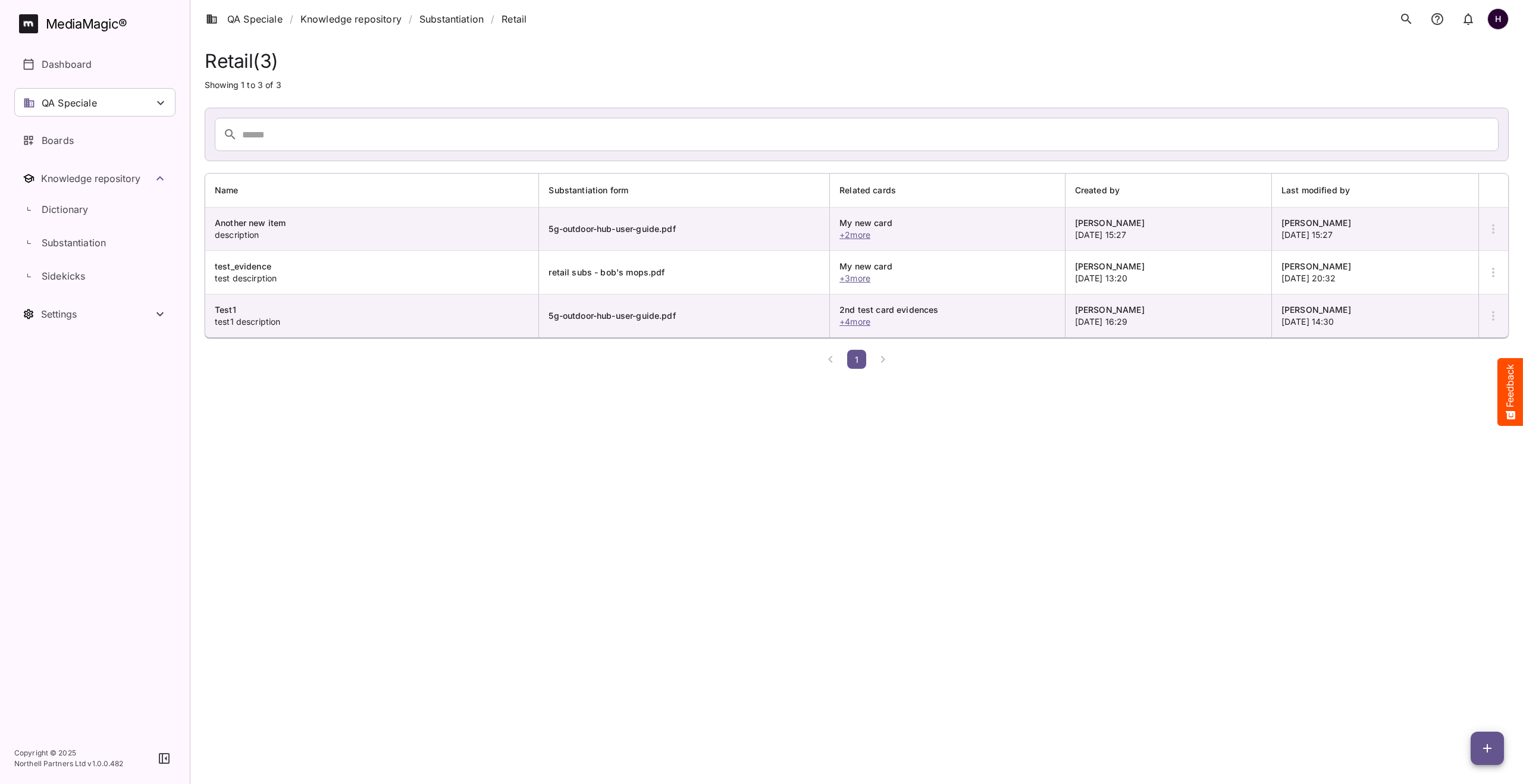
click at [1482, 750] on icon "button" at bounding box center [1487, 748] width 14 height 14
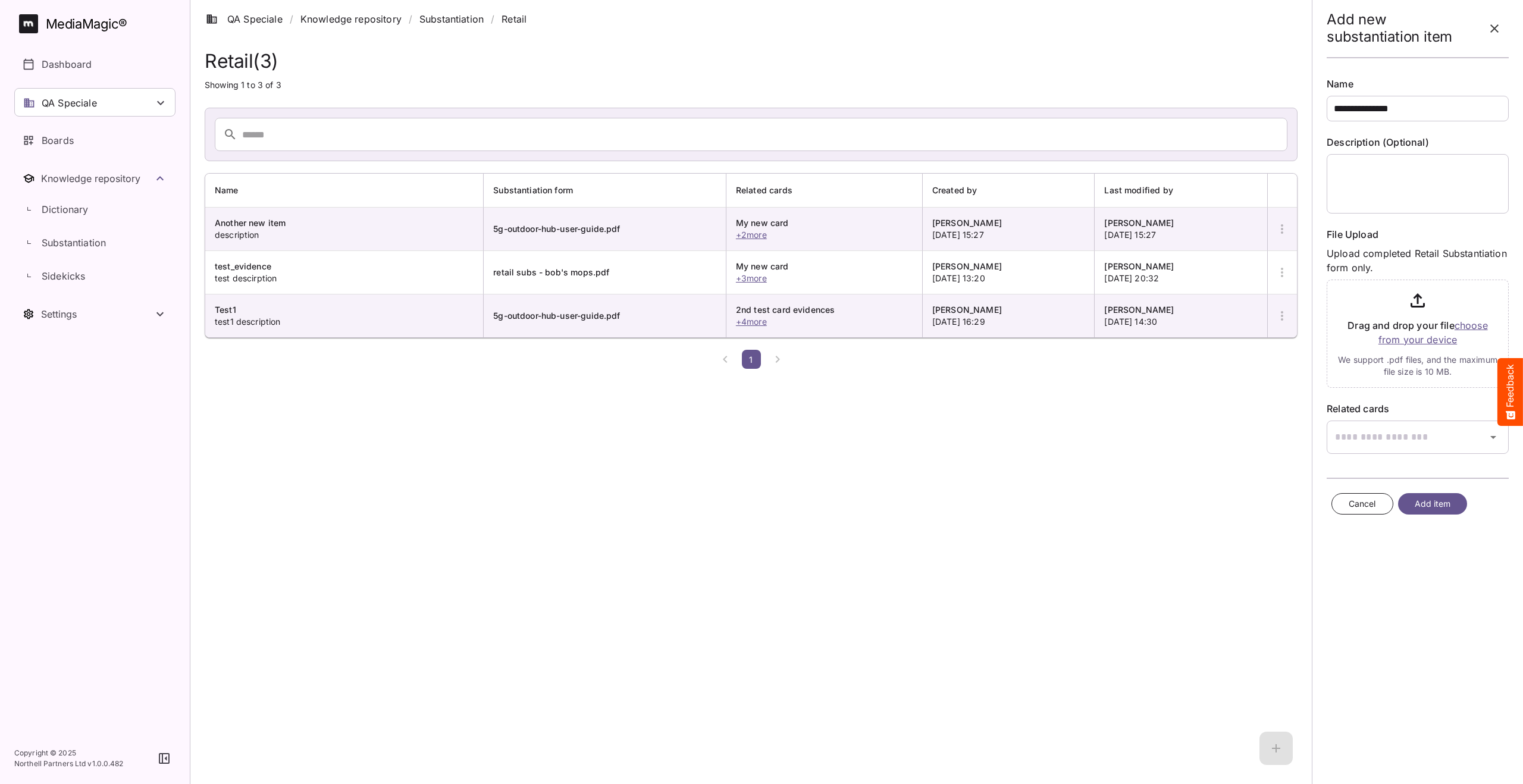
type input "**********"
click at [1419, 341] on input "file" at bounding box center [1418, 331] width 182 height 113
click at [1416, 589] on span "Add item" at bounding box center [1433, 589] width 36 height 15
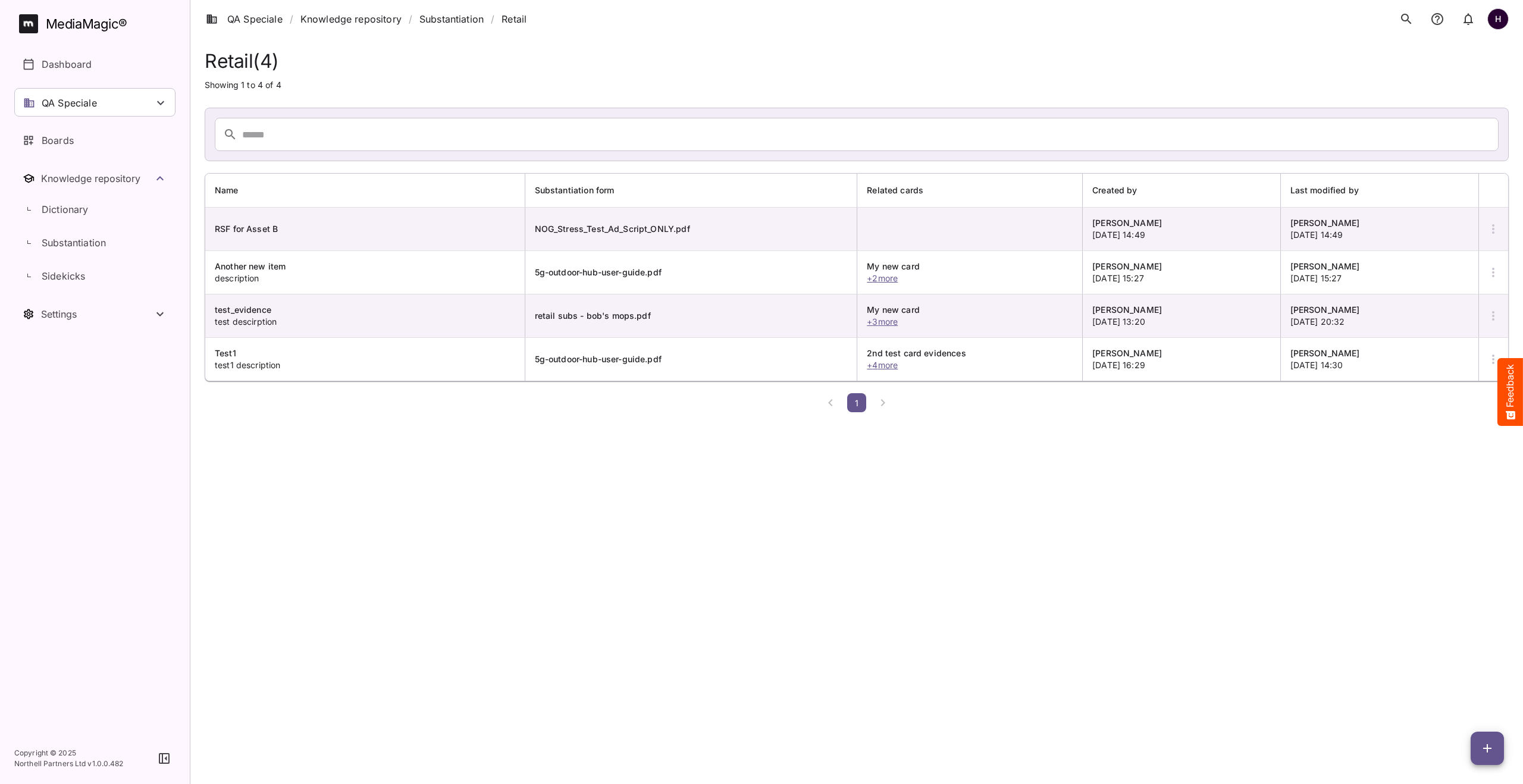
click at [1480, 740] on button "button" at bounding box center [1487, 748] width 33 height 33
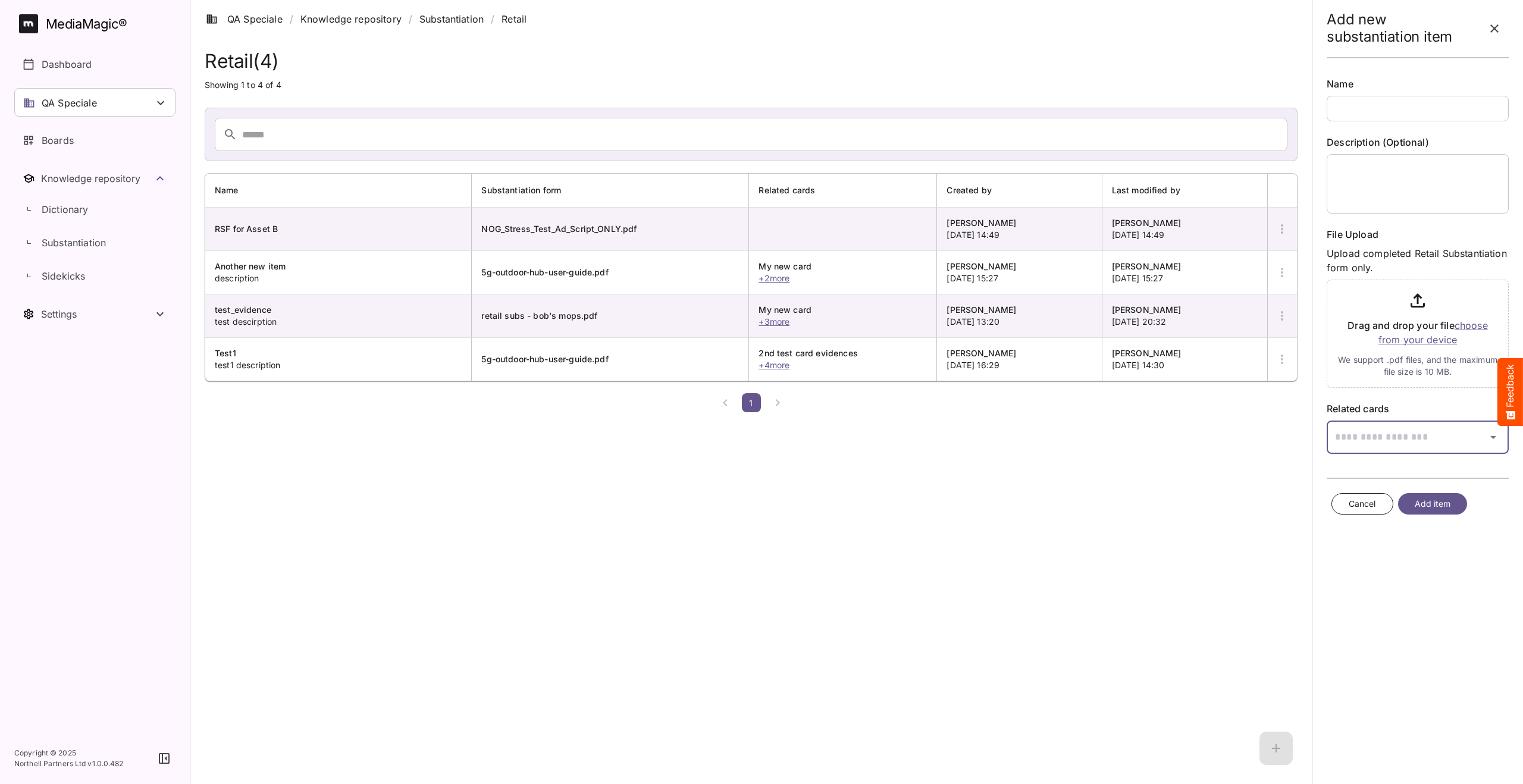
click at [1388, 417] on div "Add new substantiation item Name Description (Optional) File Upload Upload comp…" at bounding box center [761, 209] width 1523 height 417
type input "********"
click at [1387, 468] on u "3.16 +3.17 multiple A" at bounding box center [1384, 468] width 95 height 12
click at [1491, 33] on icon "button" at bounding box center [1495, 28] width 14 height 14
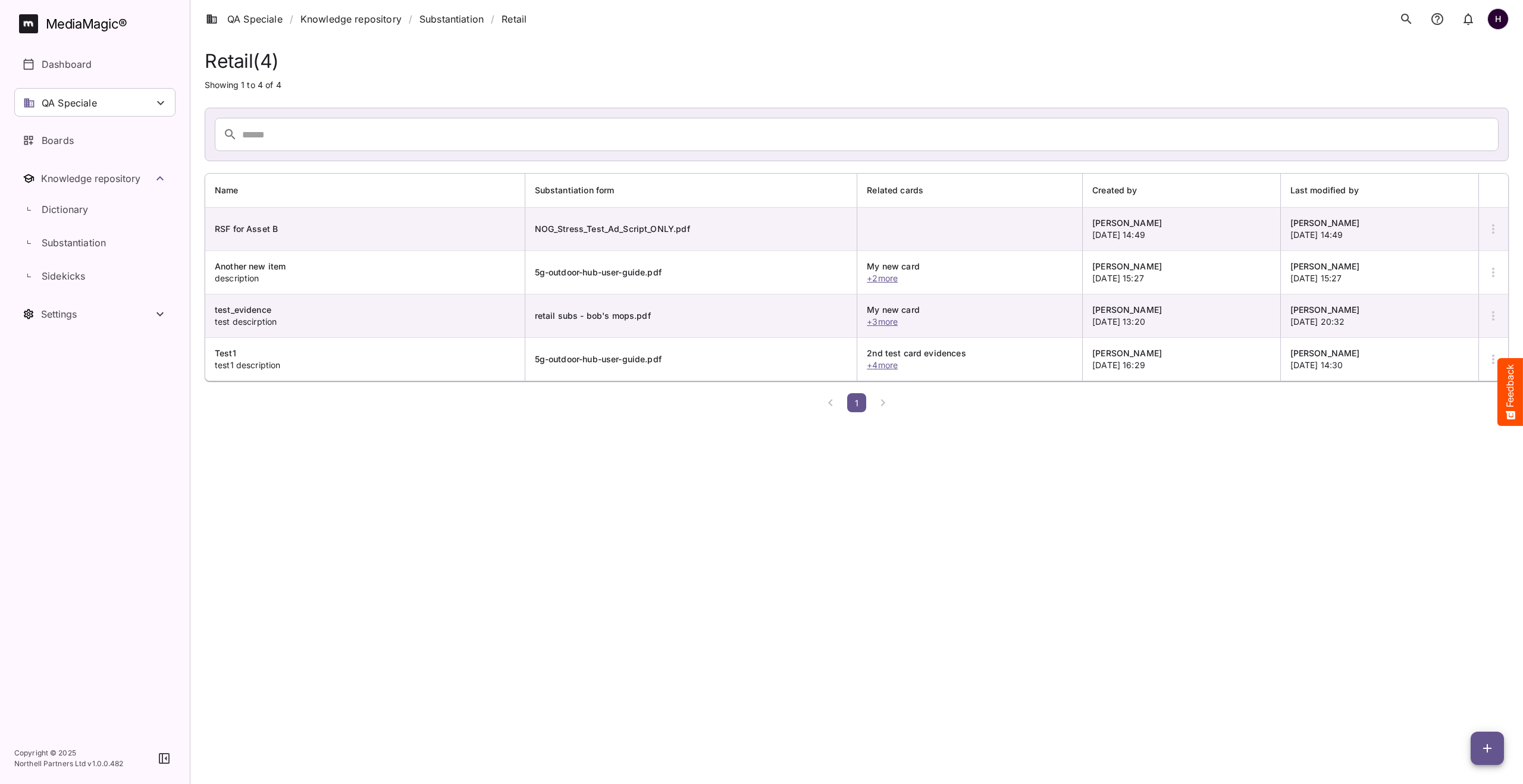
click at [1491, 220] on button "button" at bounding box center [1494, 229] width 28 height 28
click at [1431, 295] on p "Edit Substantiation" at bounding box center [1444, 291] width 96 height 14
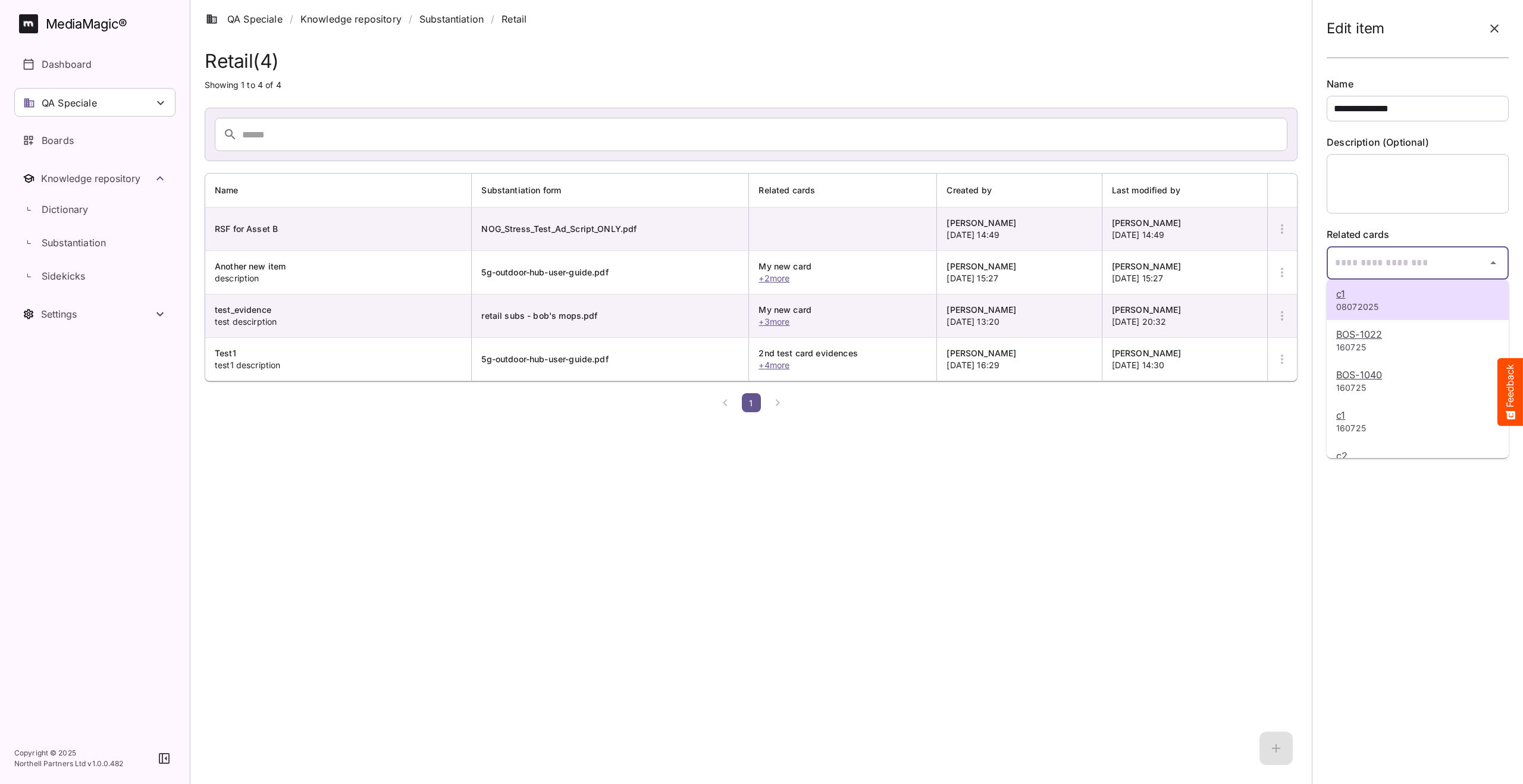
click at [1412, 270] on div "c1 08072025 BOS-1022 160725 BOS-1040 160725 c1 160725 c2 160725 [MEDICAL_DATA] …" at bounding box center [761, 209] width 1523 height 417
type input "********"
click at [1409, 292] on u "3.16 +3.17 multiple A" at bounding box center [1384, 293] width 95 height 12
click at [1434, 370] on span "Save changes" at bounding box center [1442, 365] width 56 height 15
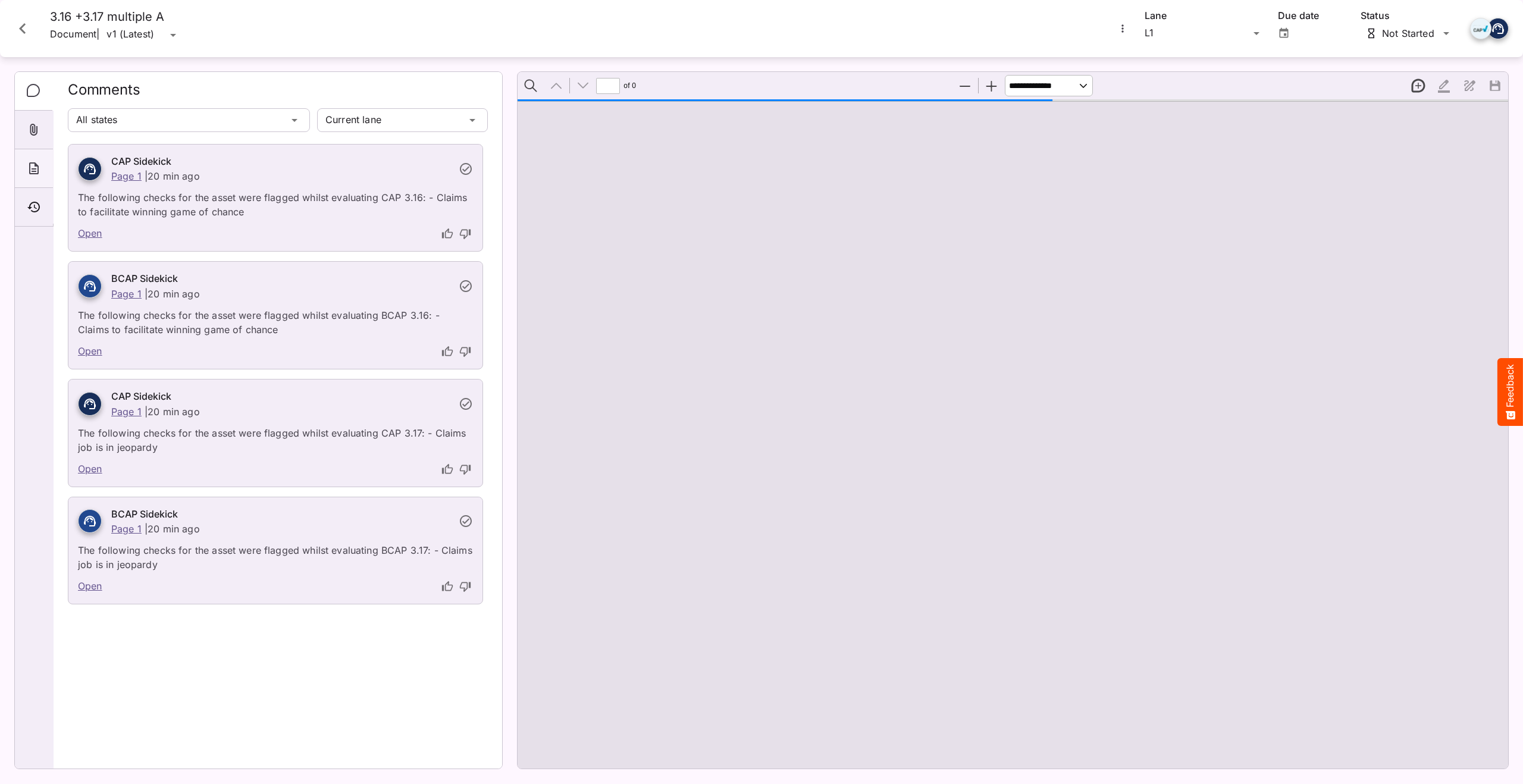
type input "*"
